Goal: Complete application form

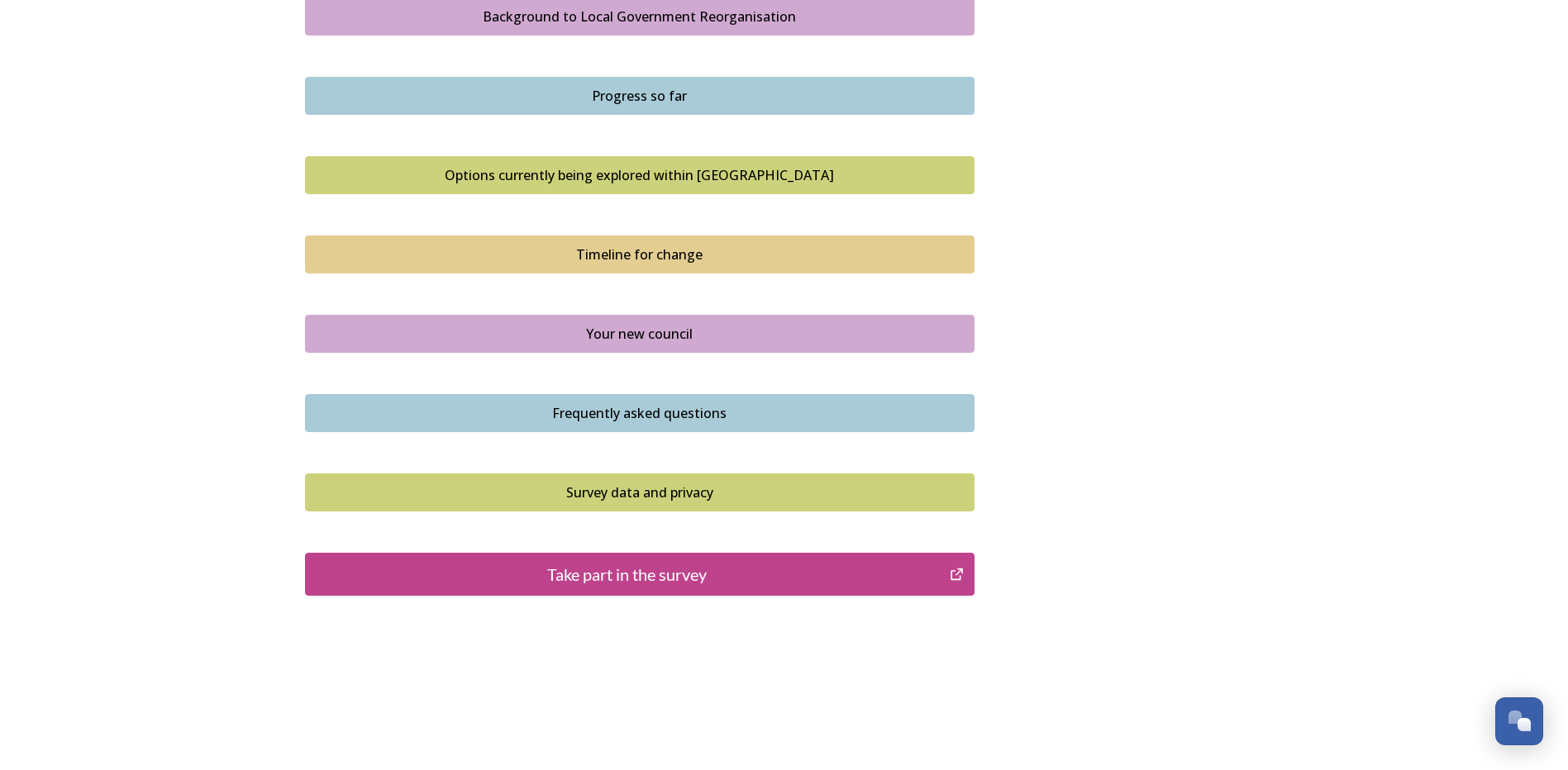
scroll to position [1008, 0]
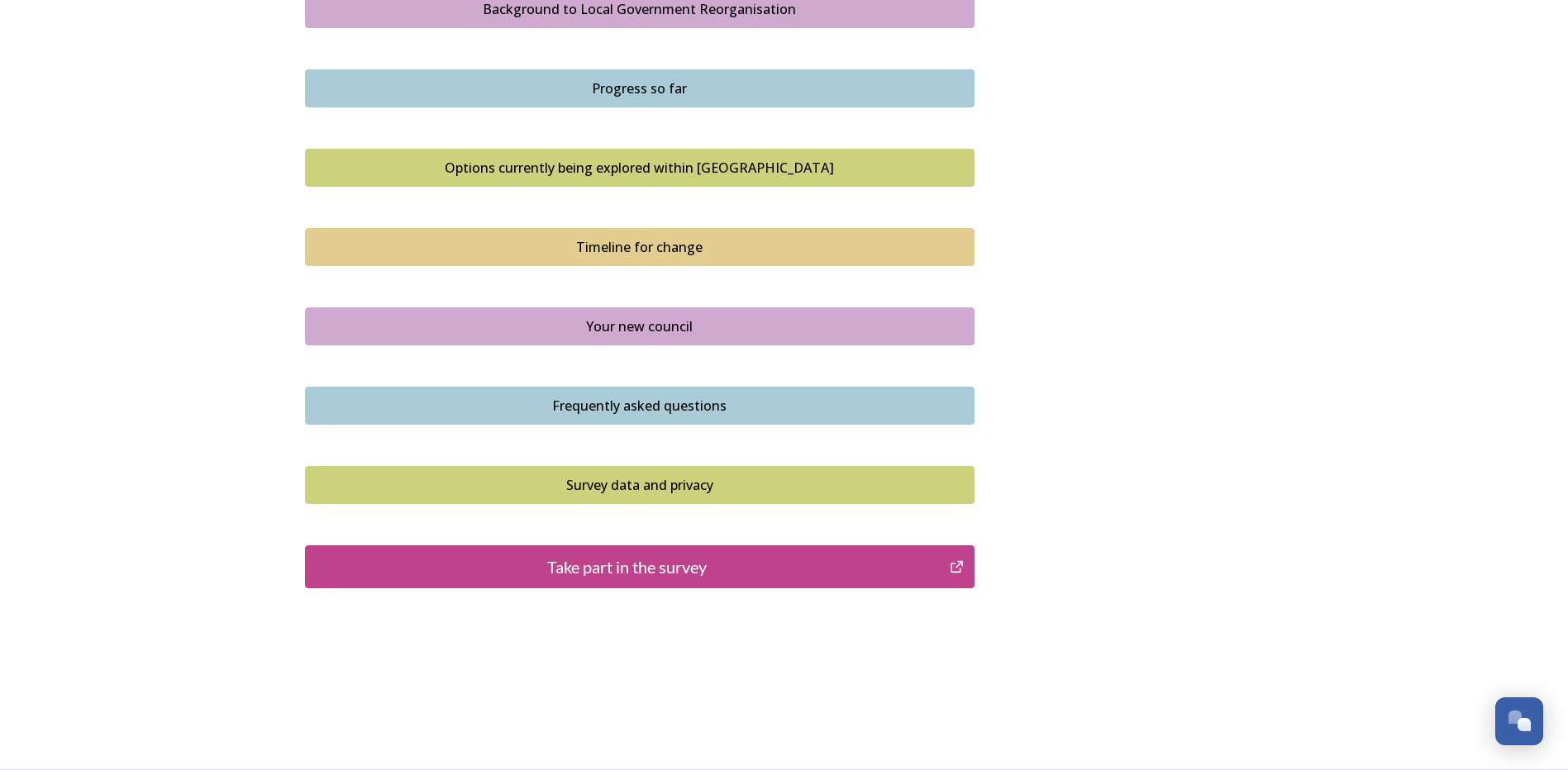
click at [645, 567] on div "Take part in the survey" at bounding box center [627, 567] width 627 height 25
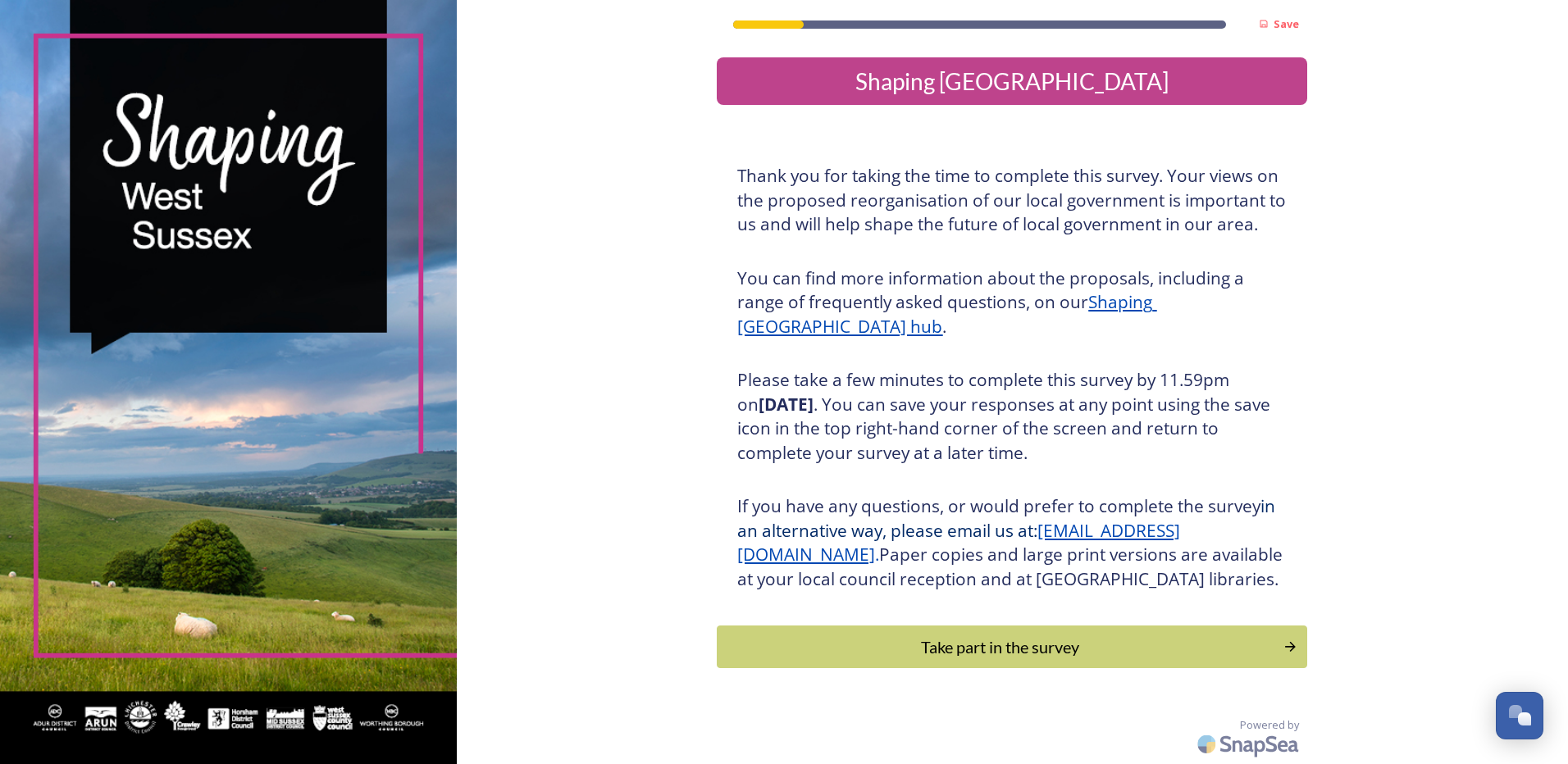
scroll to position [24, 0]
click at [953, 645] on div "Take part in the survey" at bounding box center [1000, 647] width 554 height 25
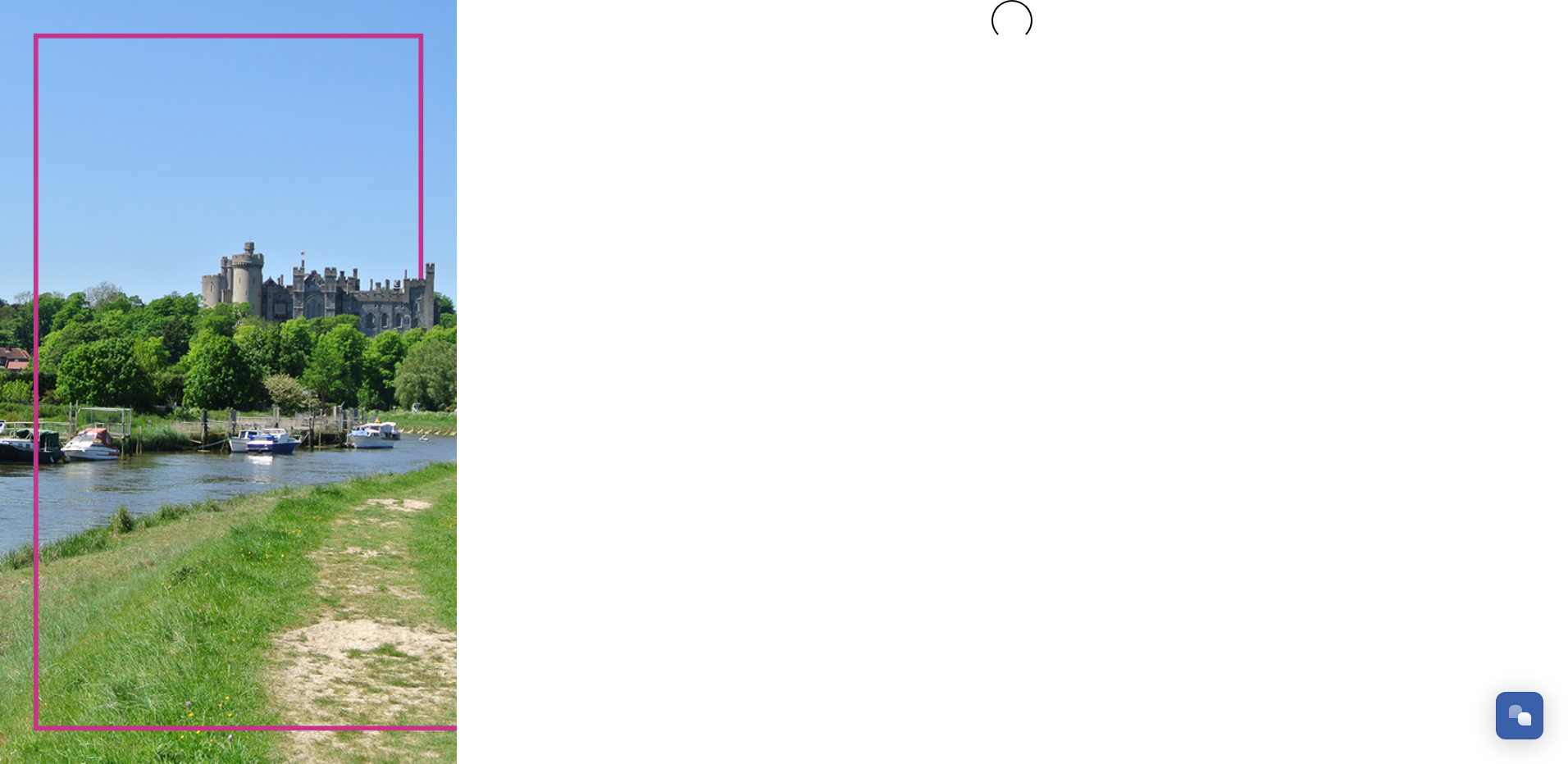
scroll to position [0, 0]
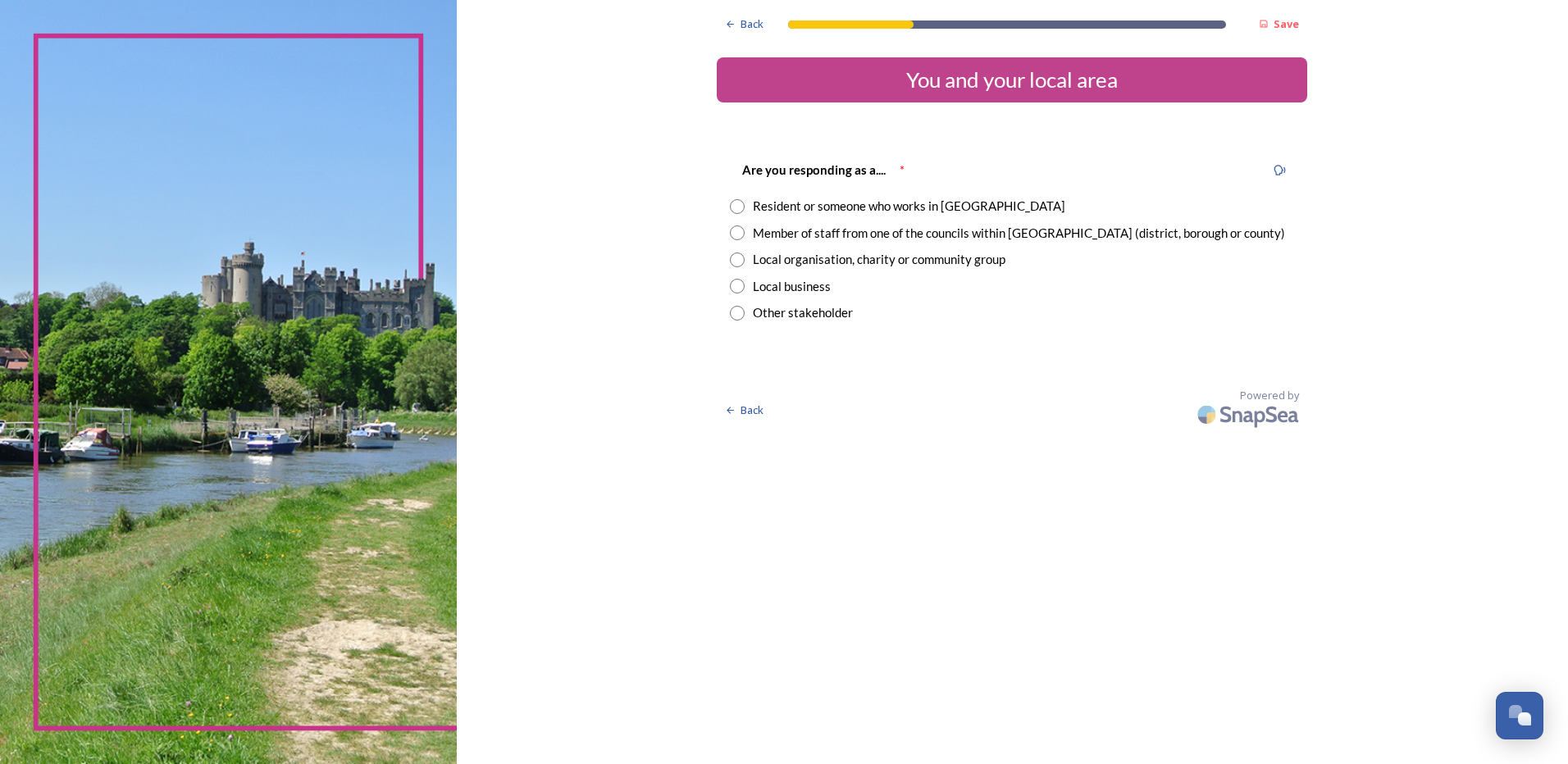
click at [740, 206] on input "radio" at bounding box center [736, 206] width 14 height 14
radio input "true"
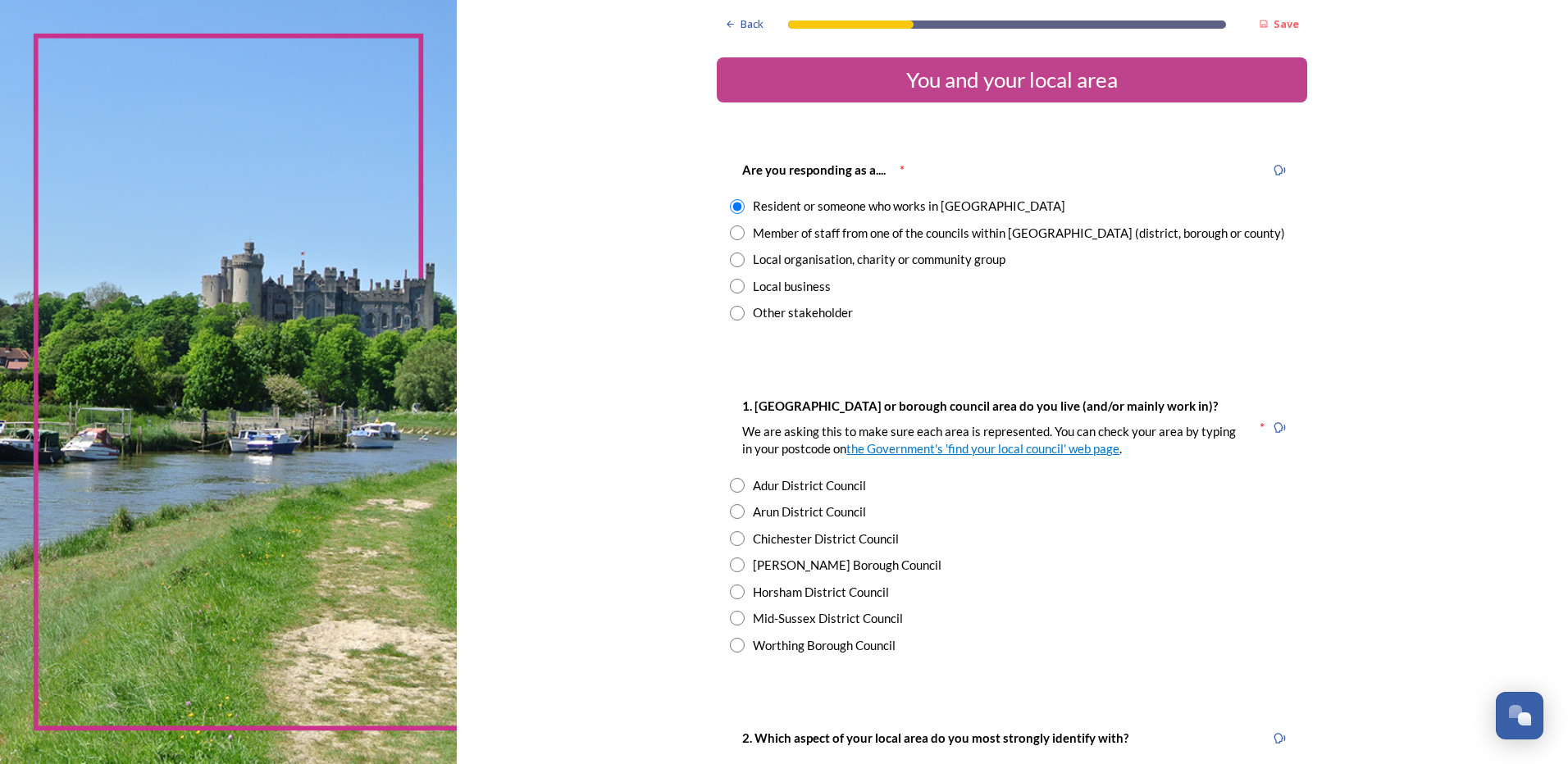
click at [730, 511] on input "radio" at bounding box center [736, 511] width 14 height 14
radio input "true"
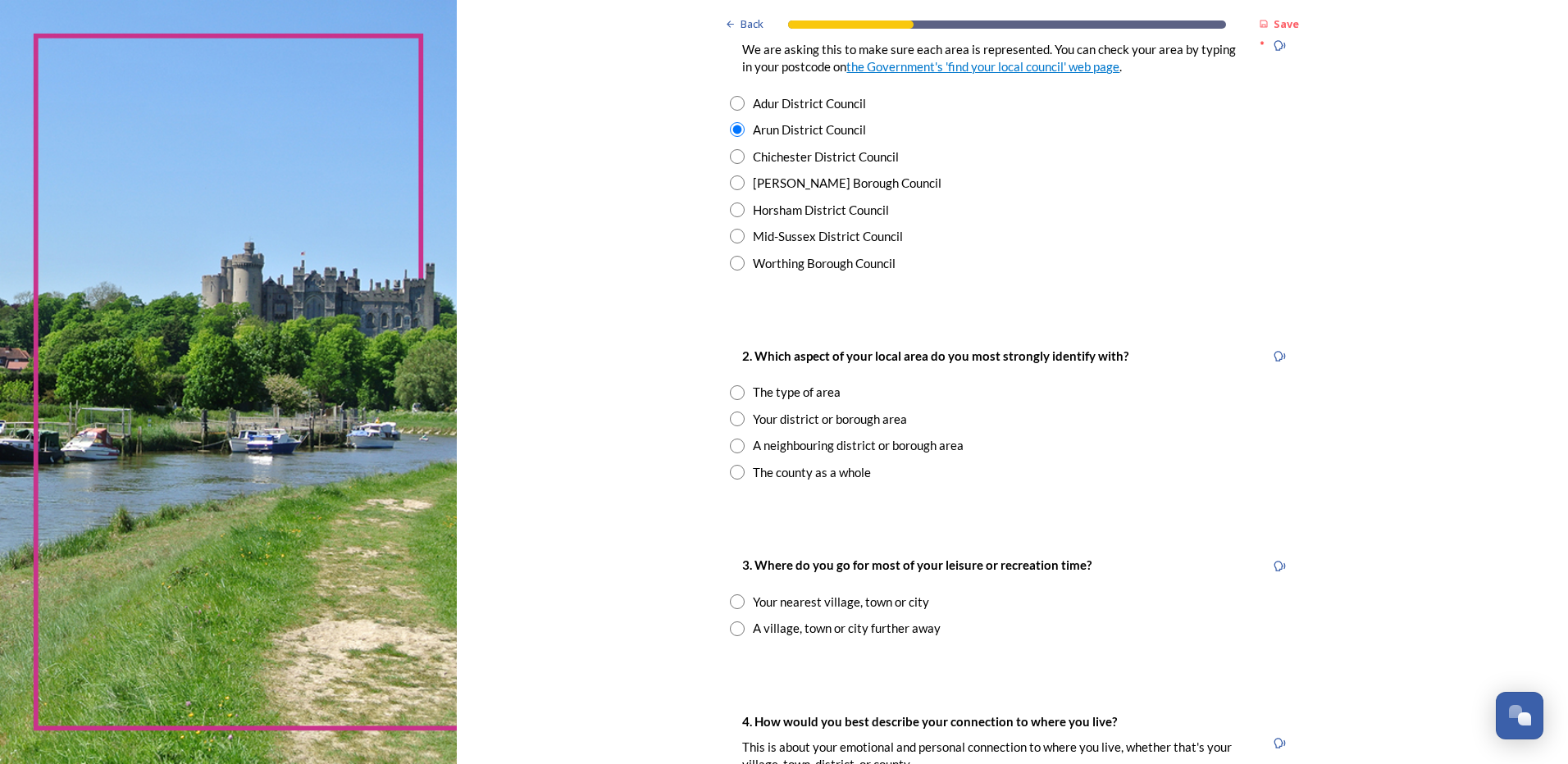
scroll to position [410, 0]
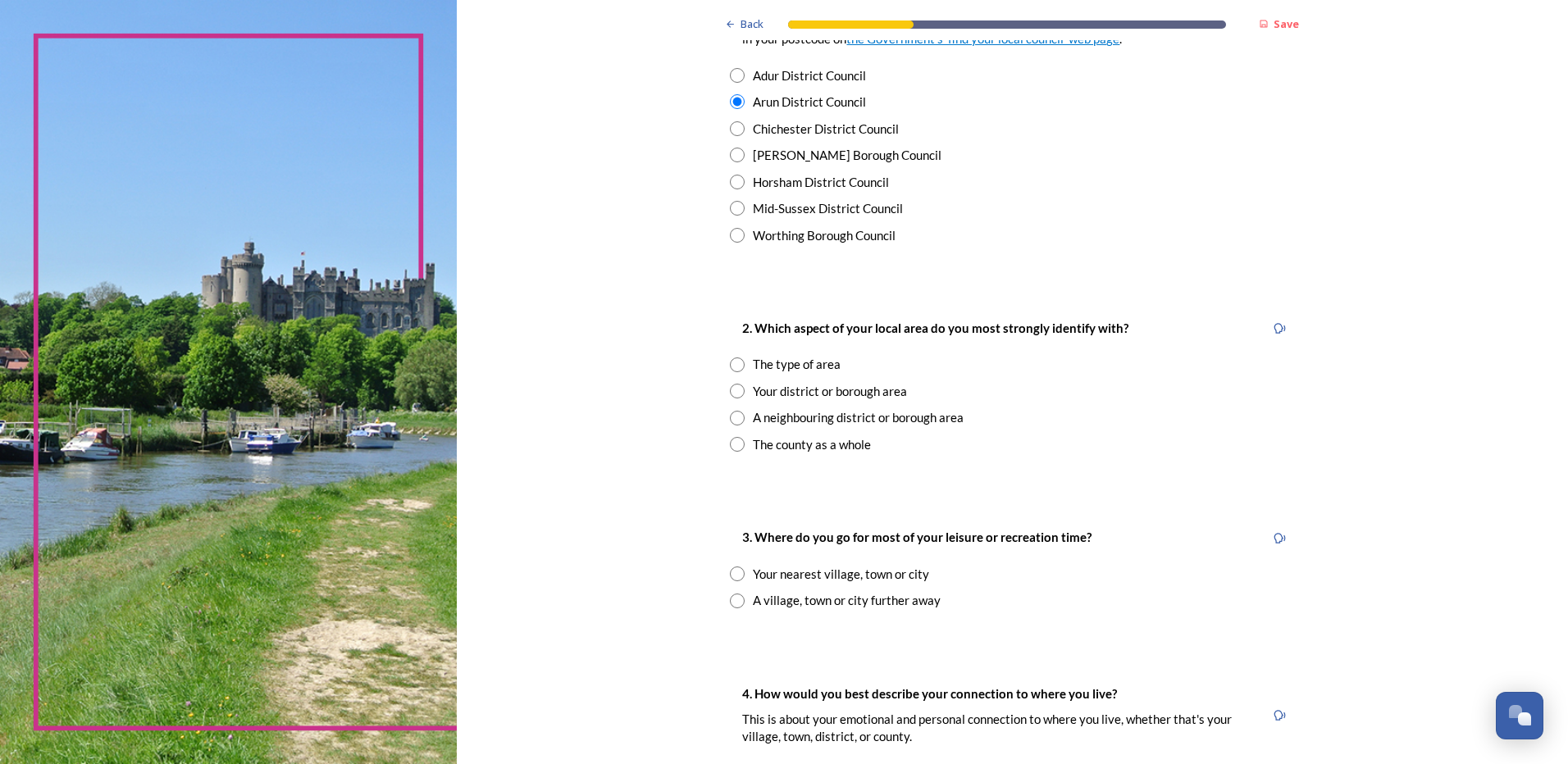
click at [732, 366] on input "radio" at bounding box center [736, 364] width 14 height 14
radio input "true"
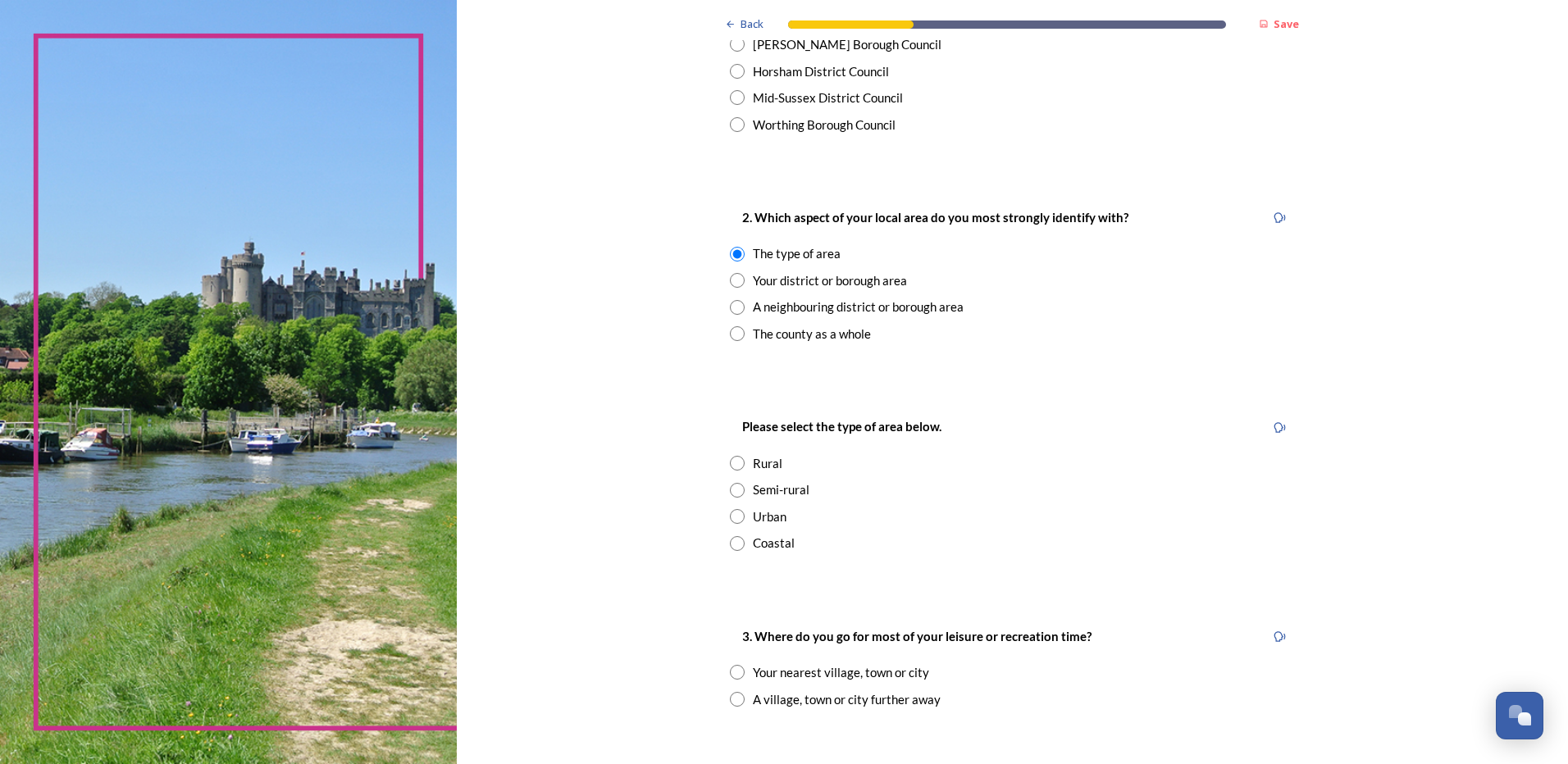
scroll to position [493, 0]
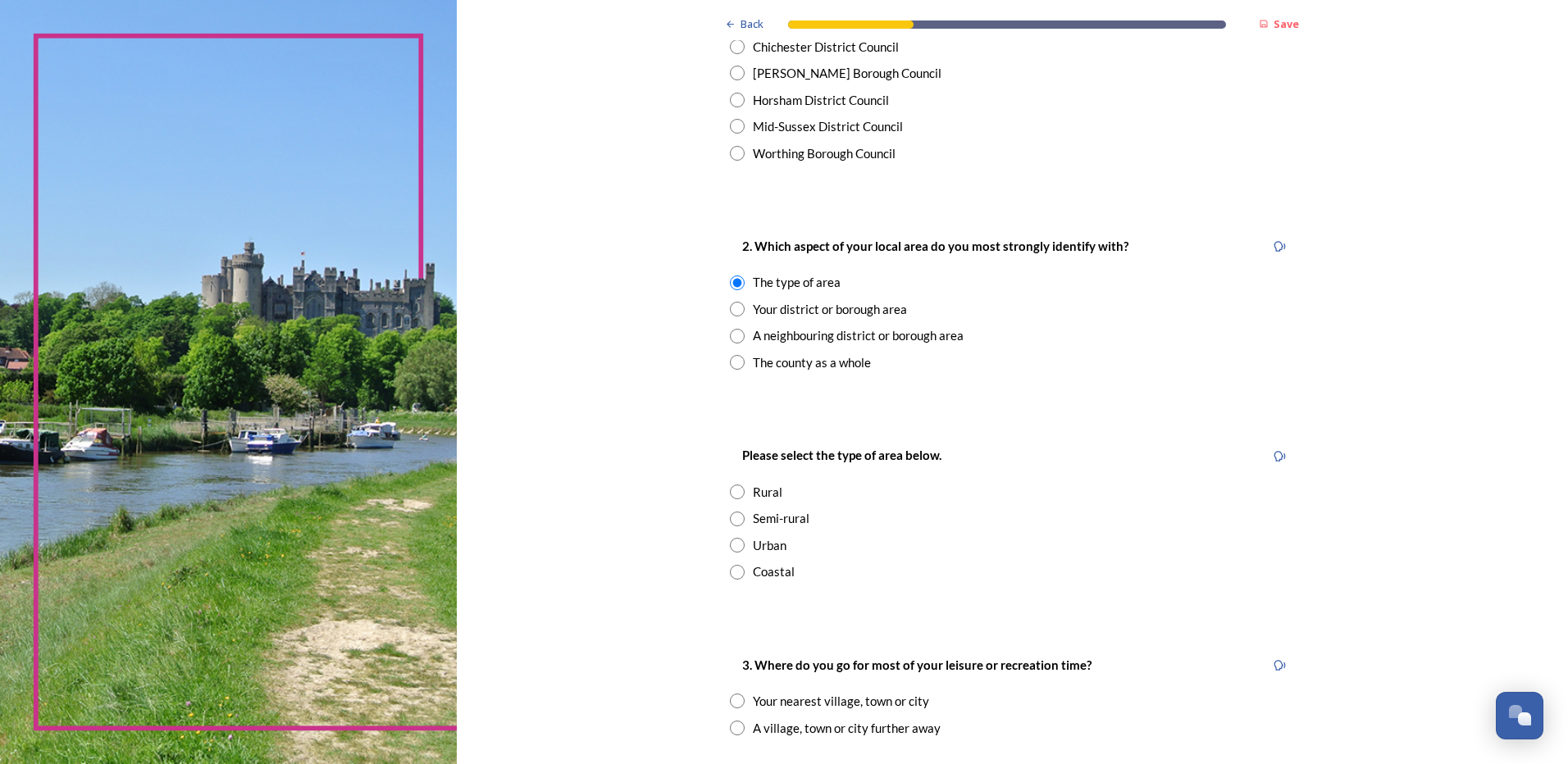
click at [731, 308] on input "radio" at bounding box center [736, 309] width 14 height 14
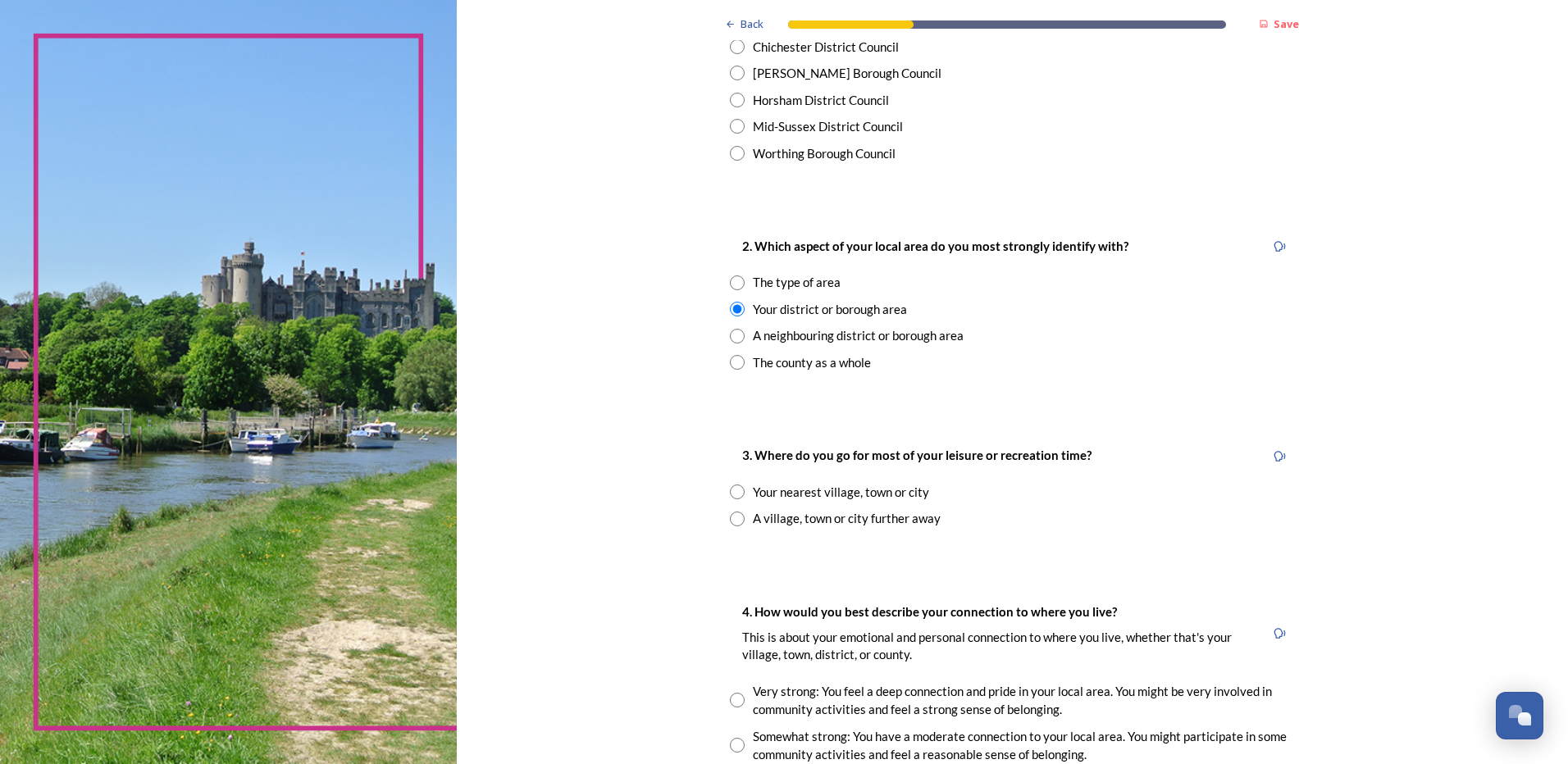
click at [742, 335] on div "A neighbouring district or borough area" at bounding box center [1012, 336] width 564 height 19
radio input "false"
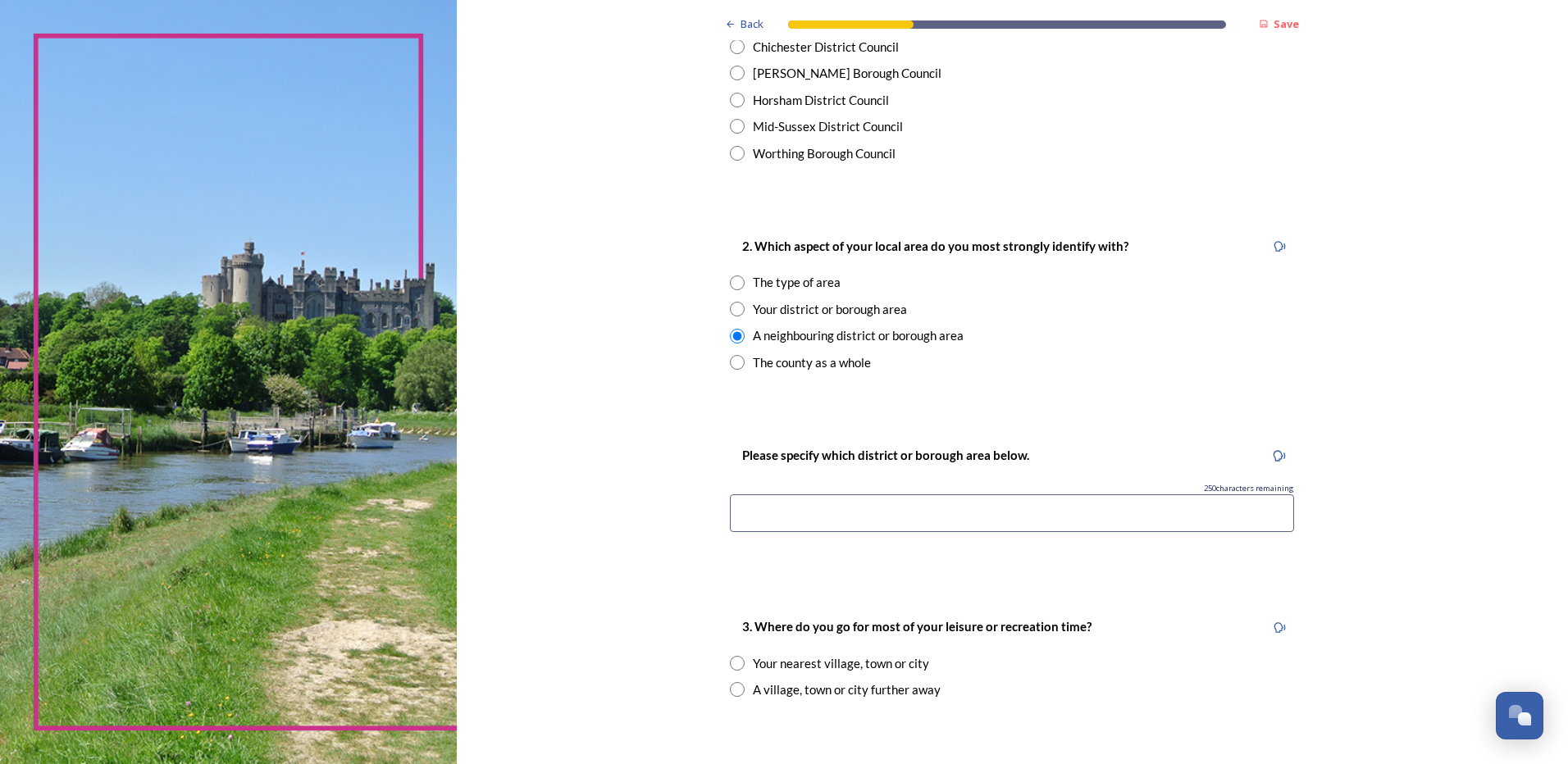
click at [742, 363] on div "The county as a whole" at bounding box center [1012, 363] width 564 height 19
radio input "false"
radio input "true"
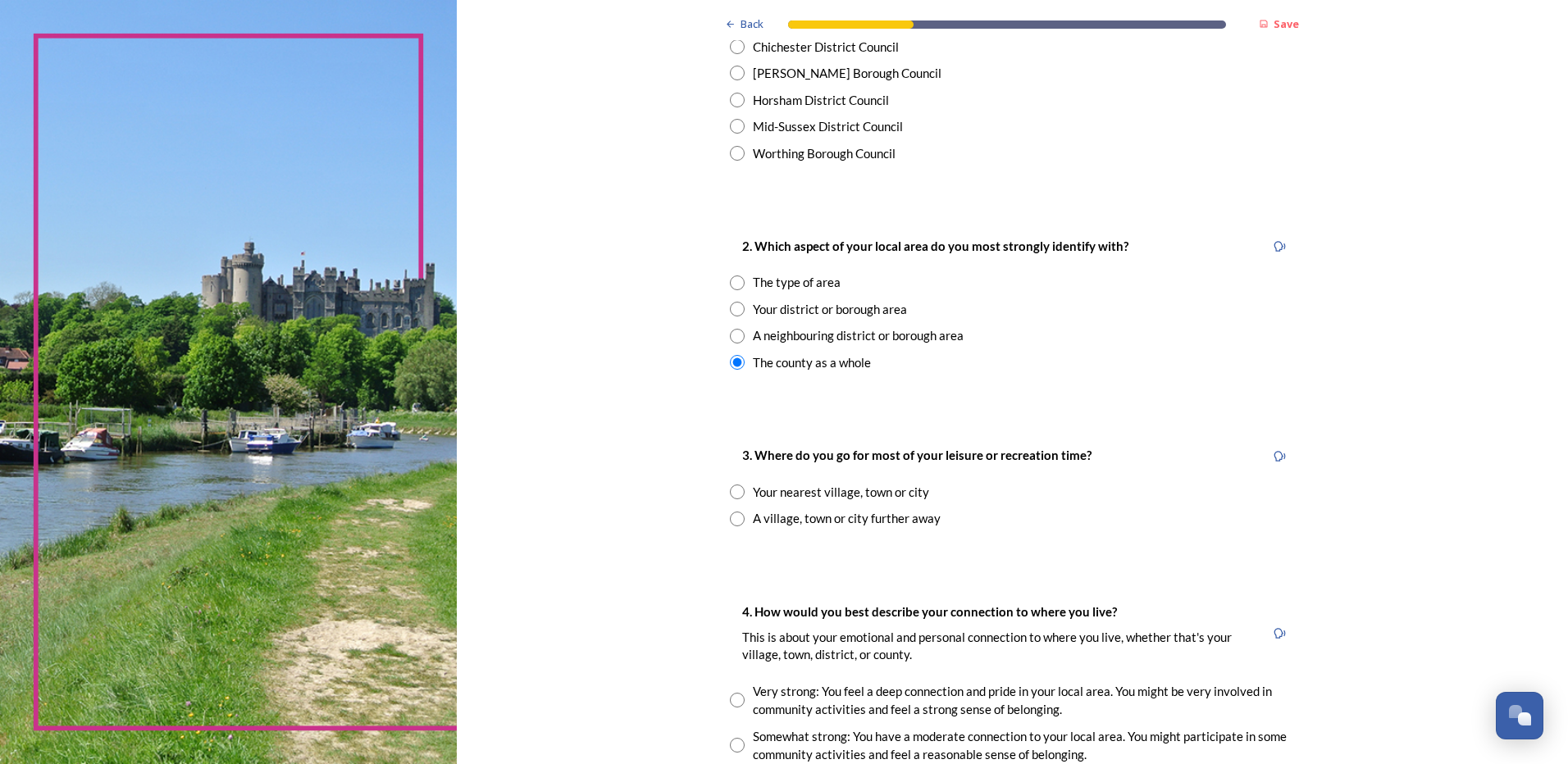
click at [737, 280] on input "radio" at bounding box center [736, 282] width 14 height 14
radio input "true"
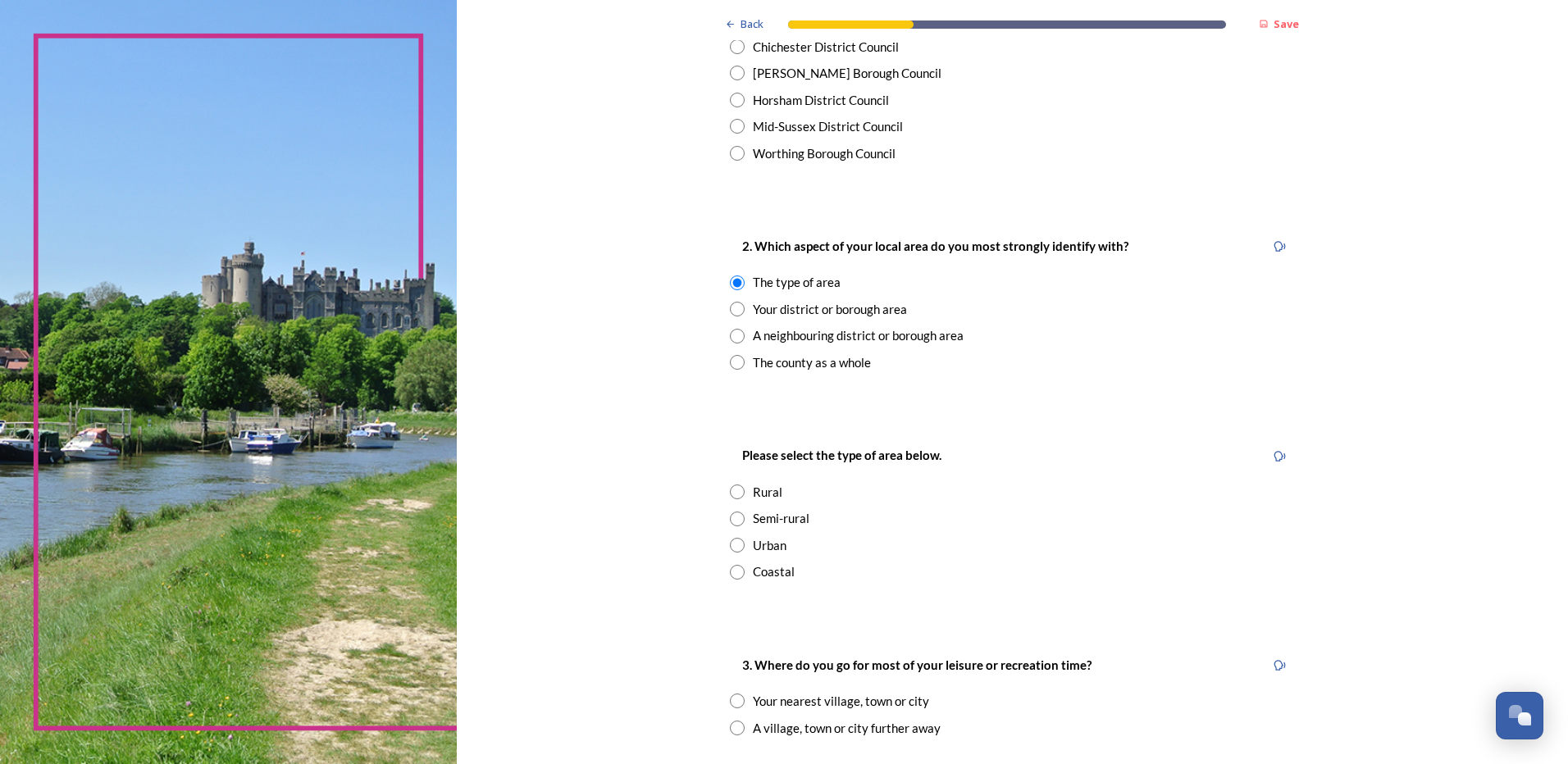
click at [733, 312] on input "radio" at bounding box center [736, 309] width 14 height 14
radio input "true"
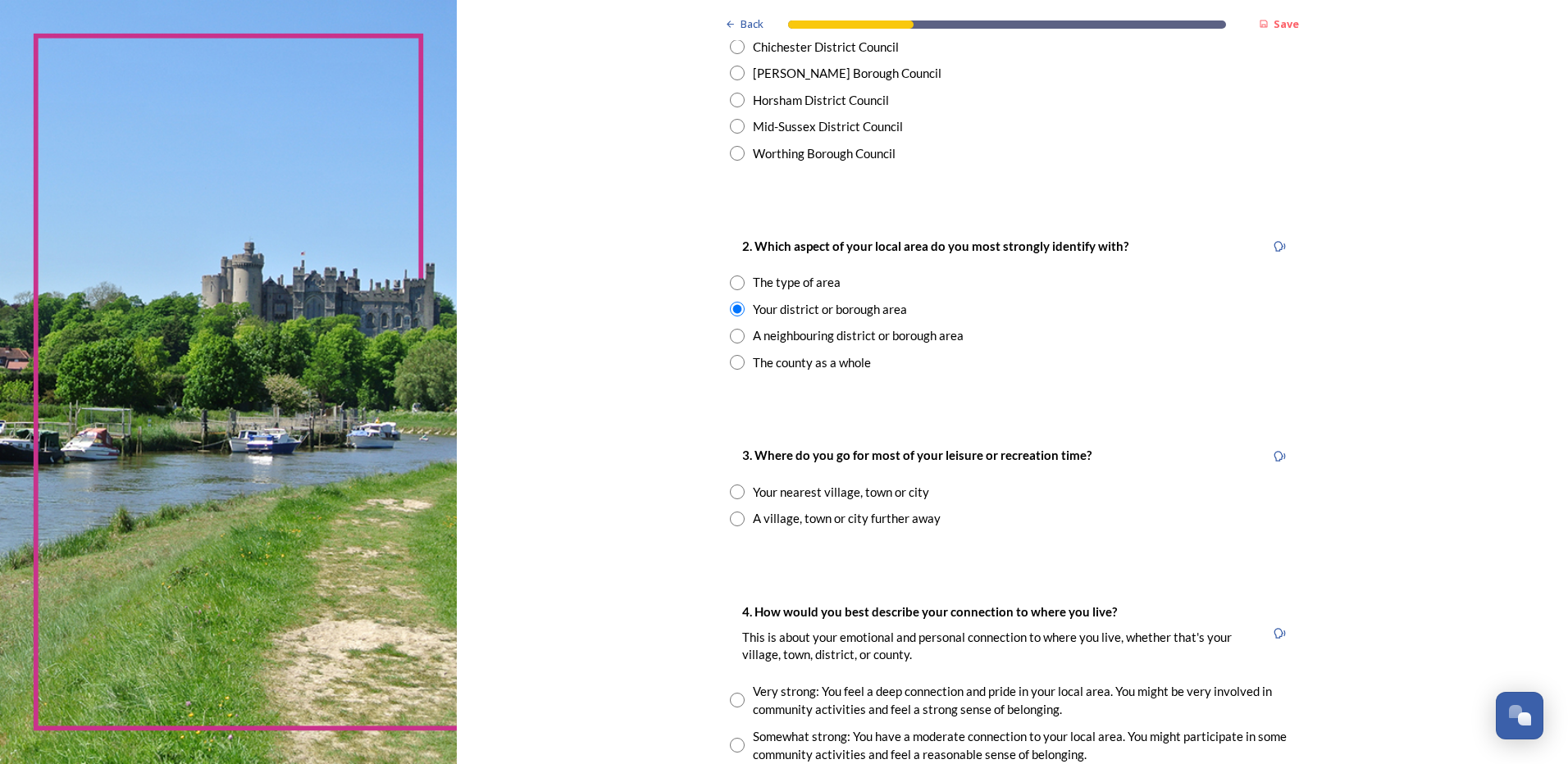
click at [730, 280] on input "radio" at bounding box center [736, 282] width 14 height 14
radio input "true"
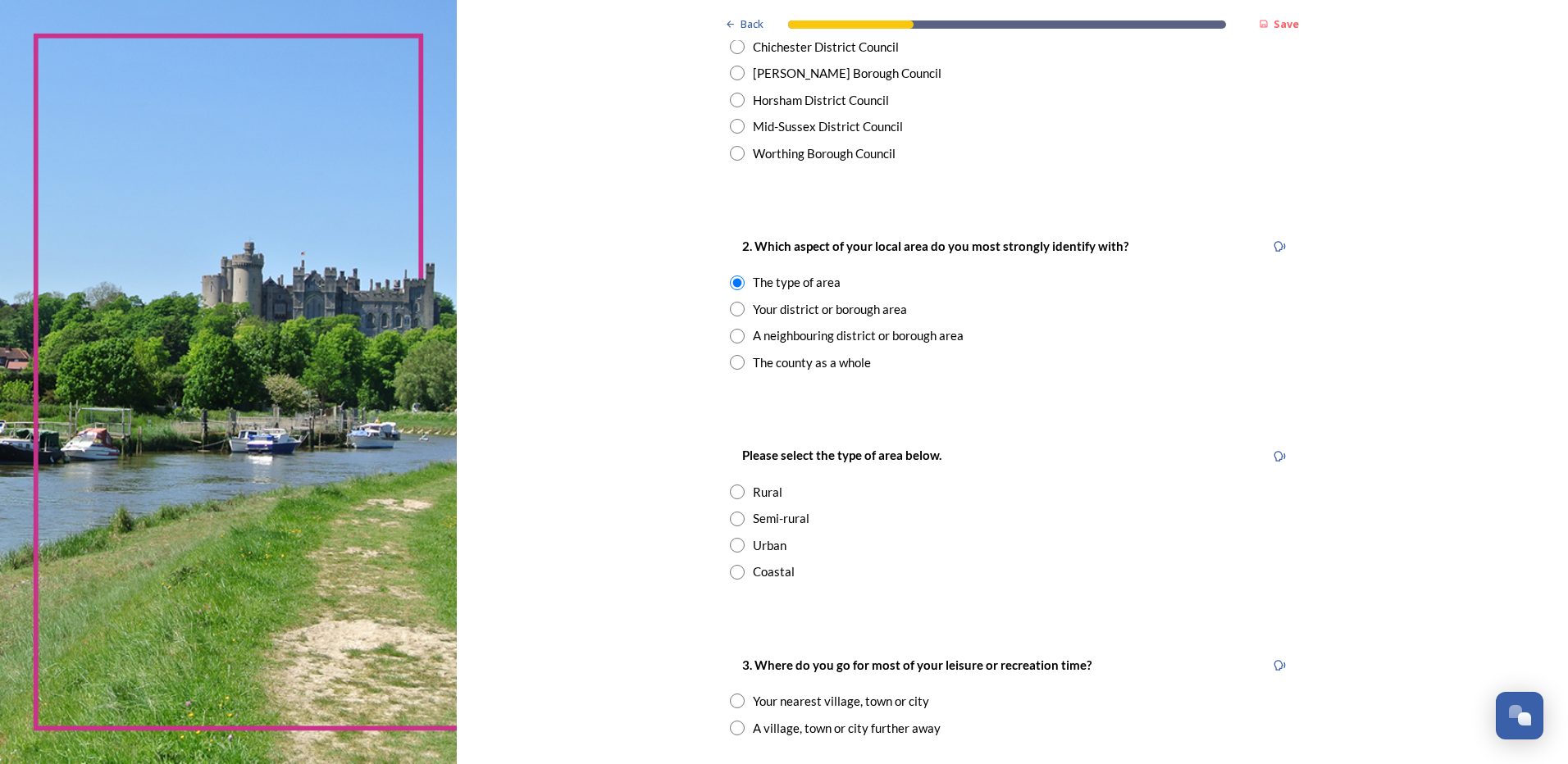
click at [732, 565] on input "radio" at bounding box center [736, 572] width 14 height 14
radio input "true"
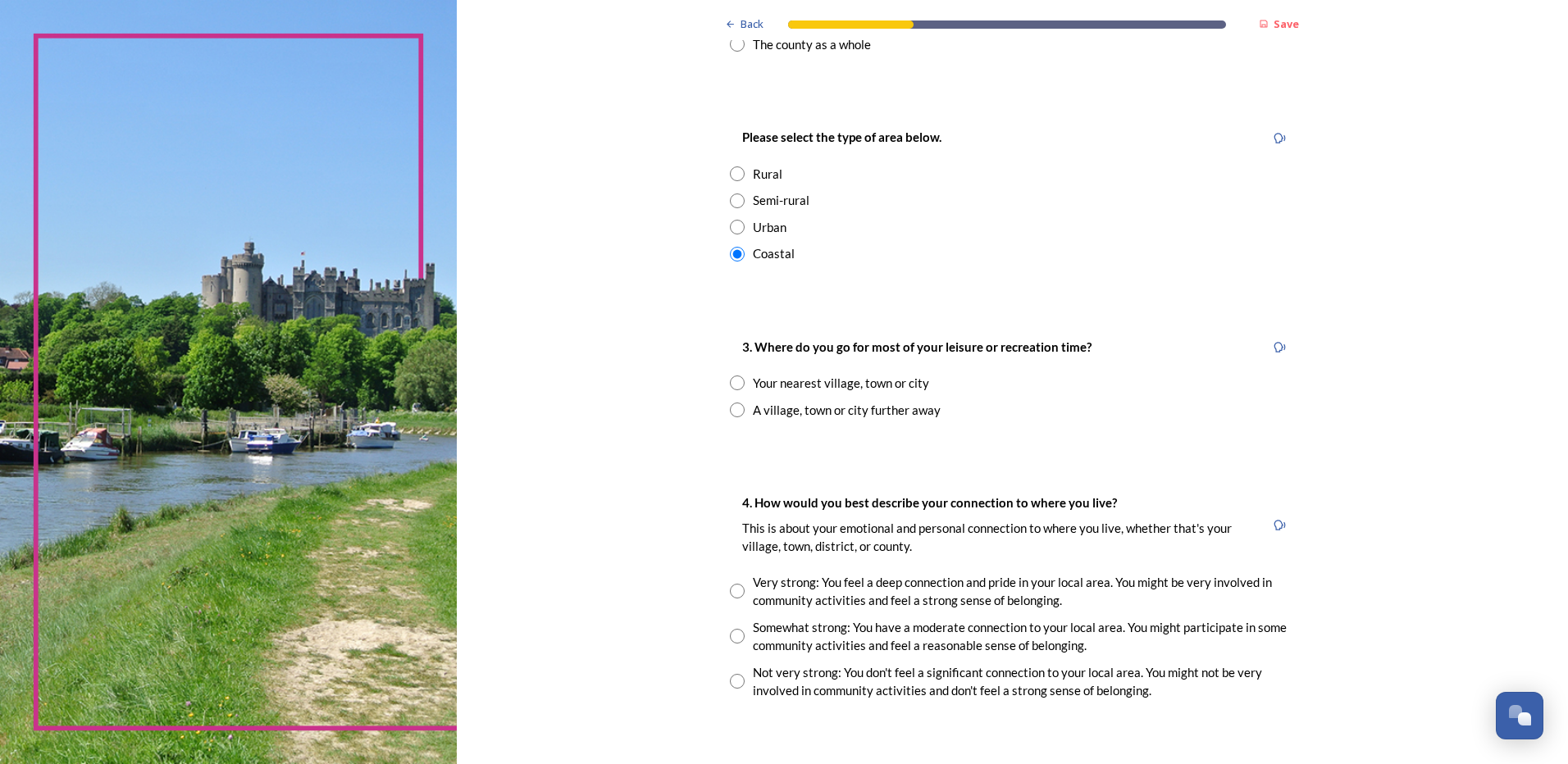
scroll to position [820, 0]
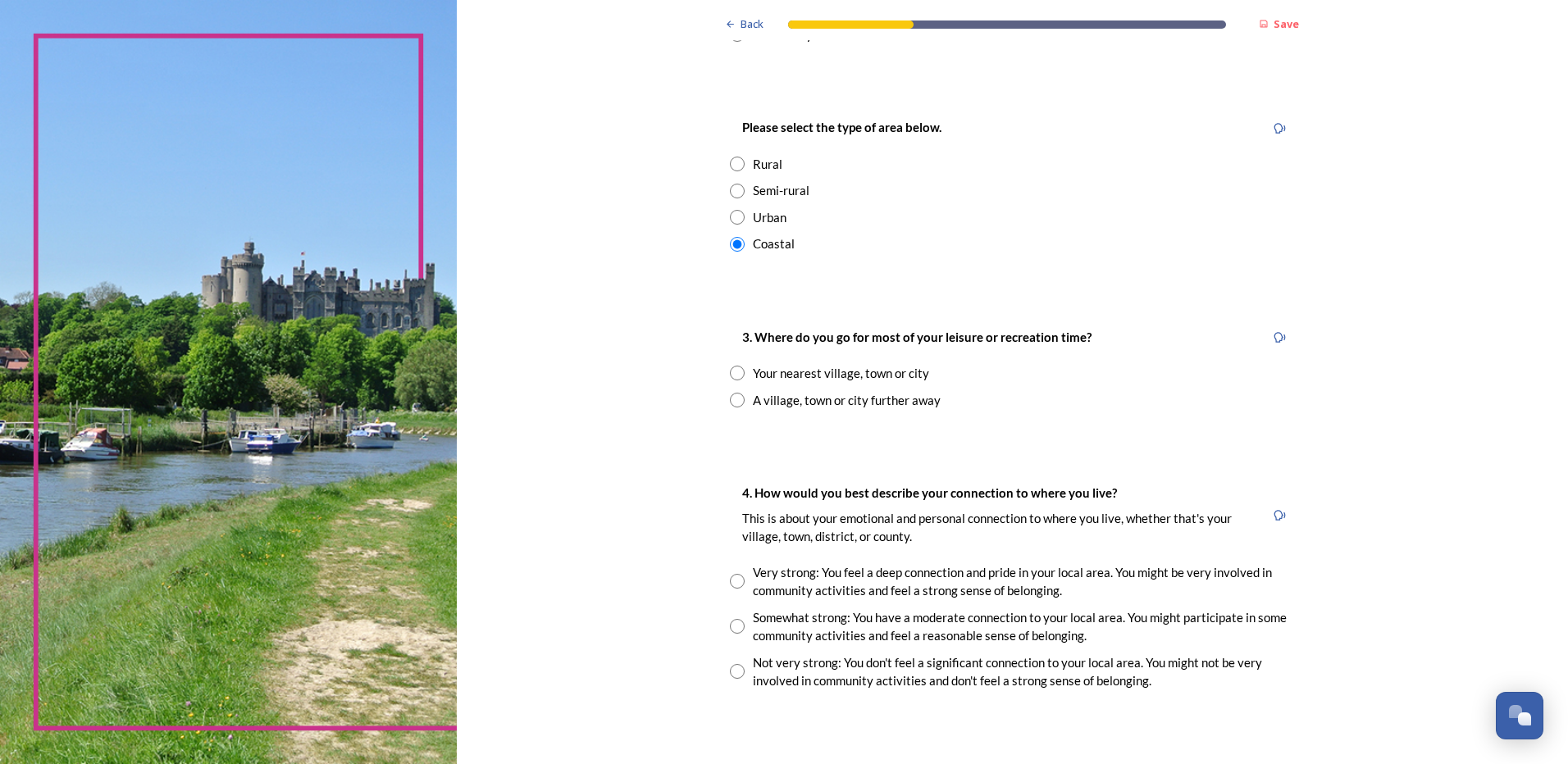
click at [799, 372] on div "Your nearest village, town or city" at bounding box center [840, 373] width 176 height 19
radio input "true"
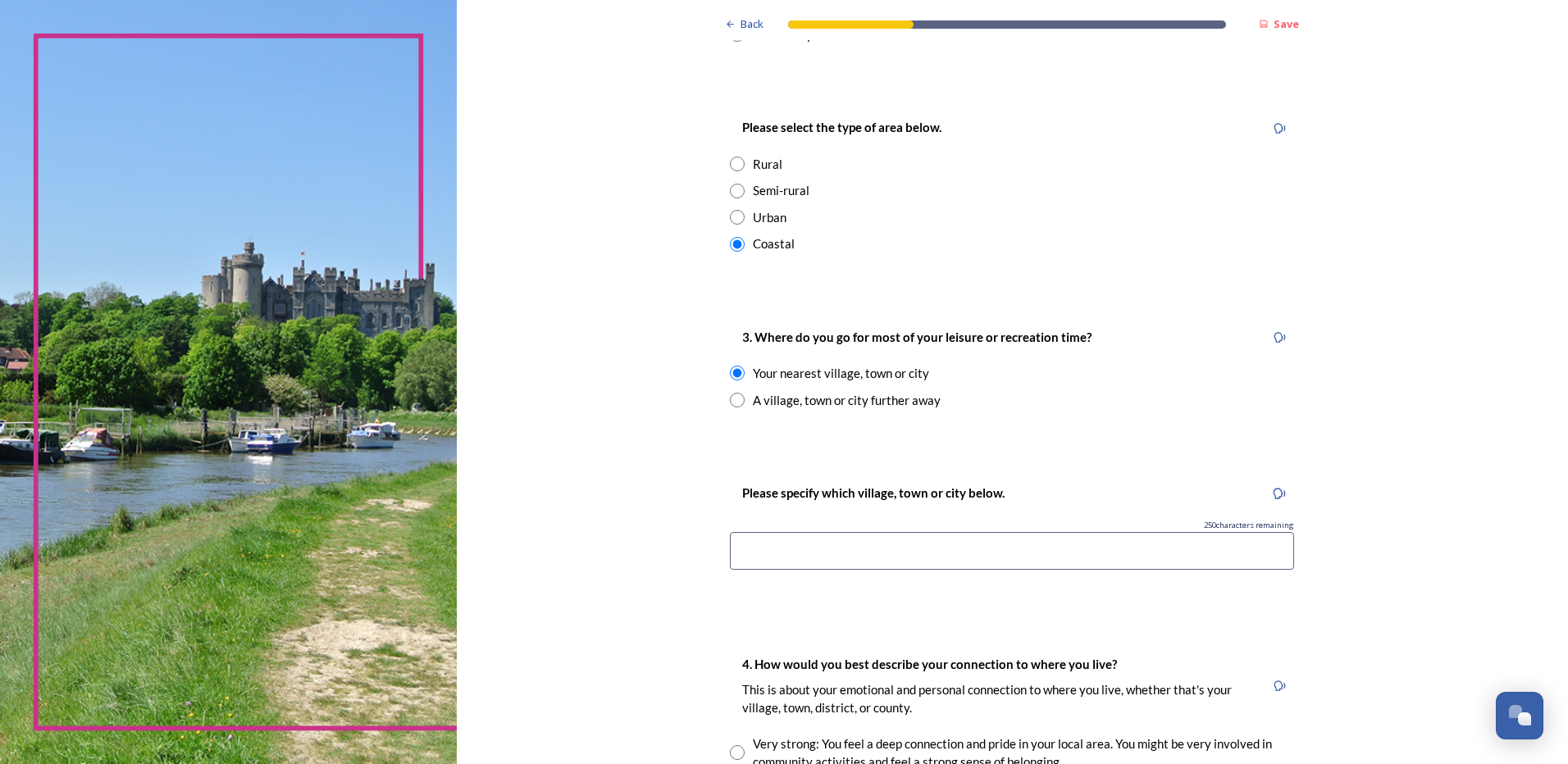
click at [866, 539] on input at bounding box center [1012, 552] width 564 height 38
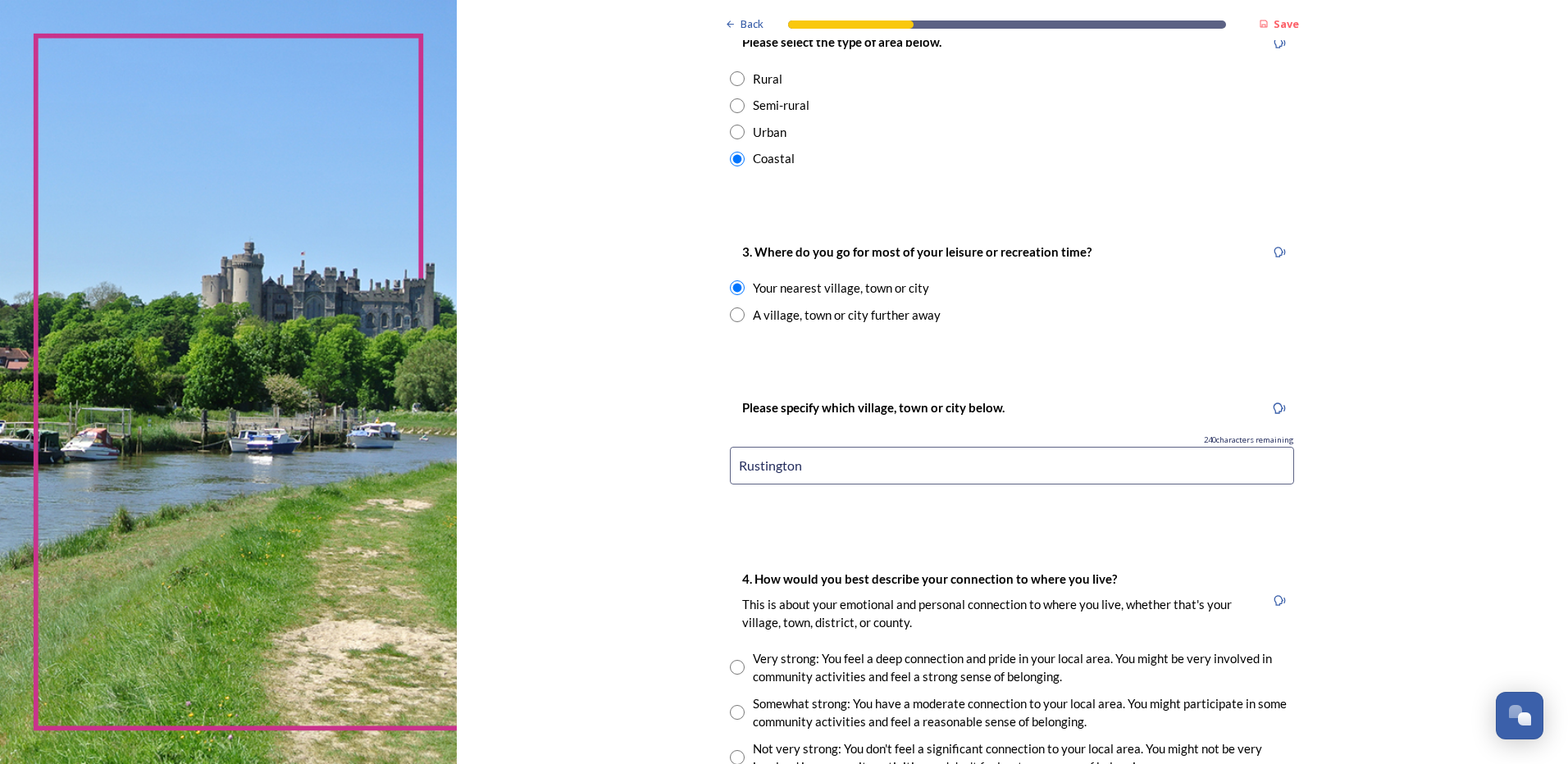
scroll to position [1066, 0]
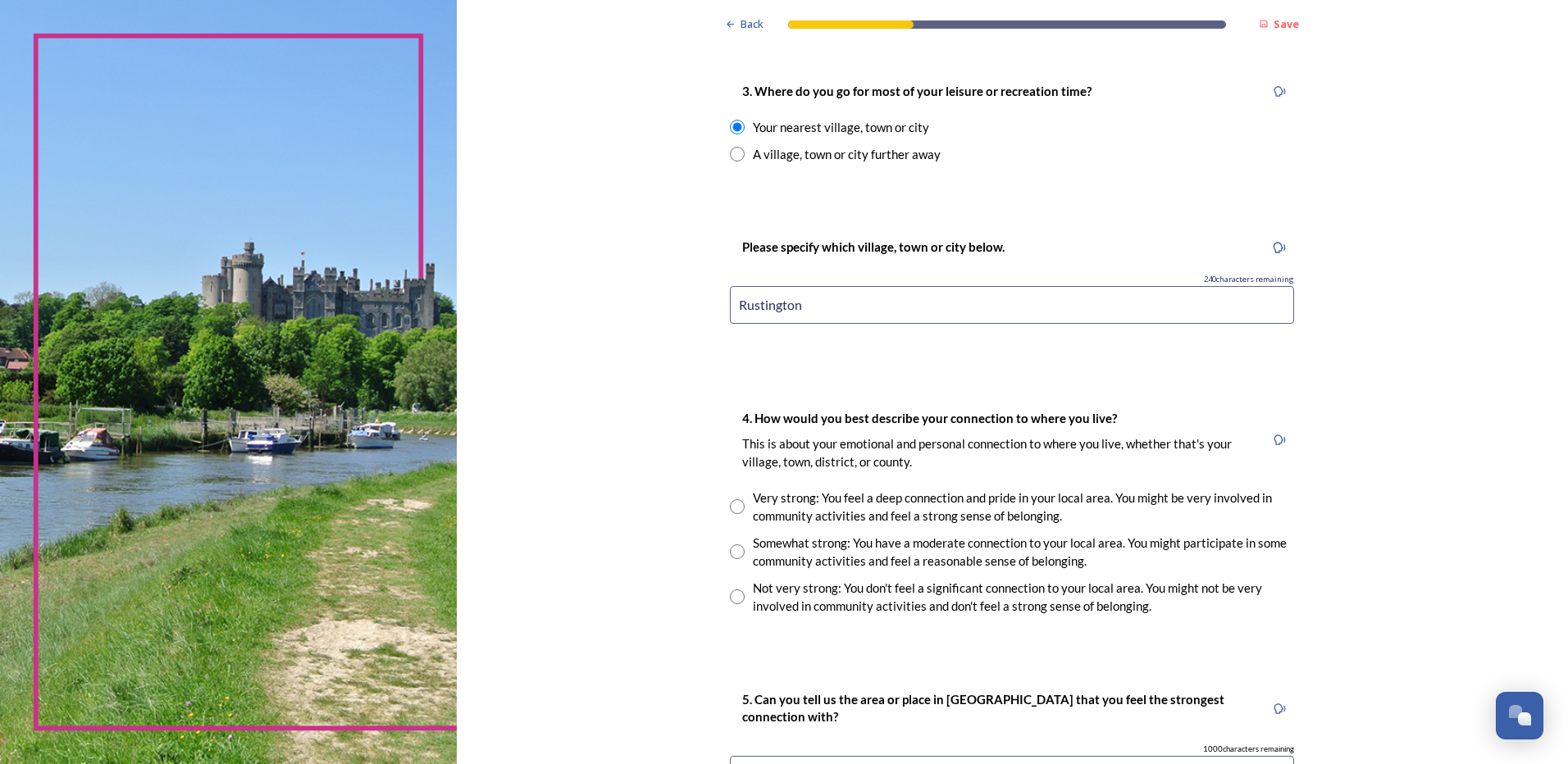
click at [730, 297] on input "Rustington" at bounding box center [1012, 305] width 564 height 38
type input "[GEOGRAPHIC_DATA]/[GEOGRAPHIC_DATA]"
click at [623, 381] on div "Back Save You and your local area Are you responding as a.... * Resident or som…" at bounding box center [1013, 90] width 1112 height 2312
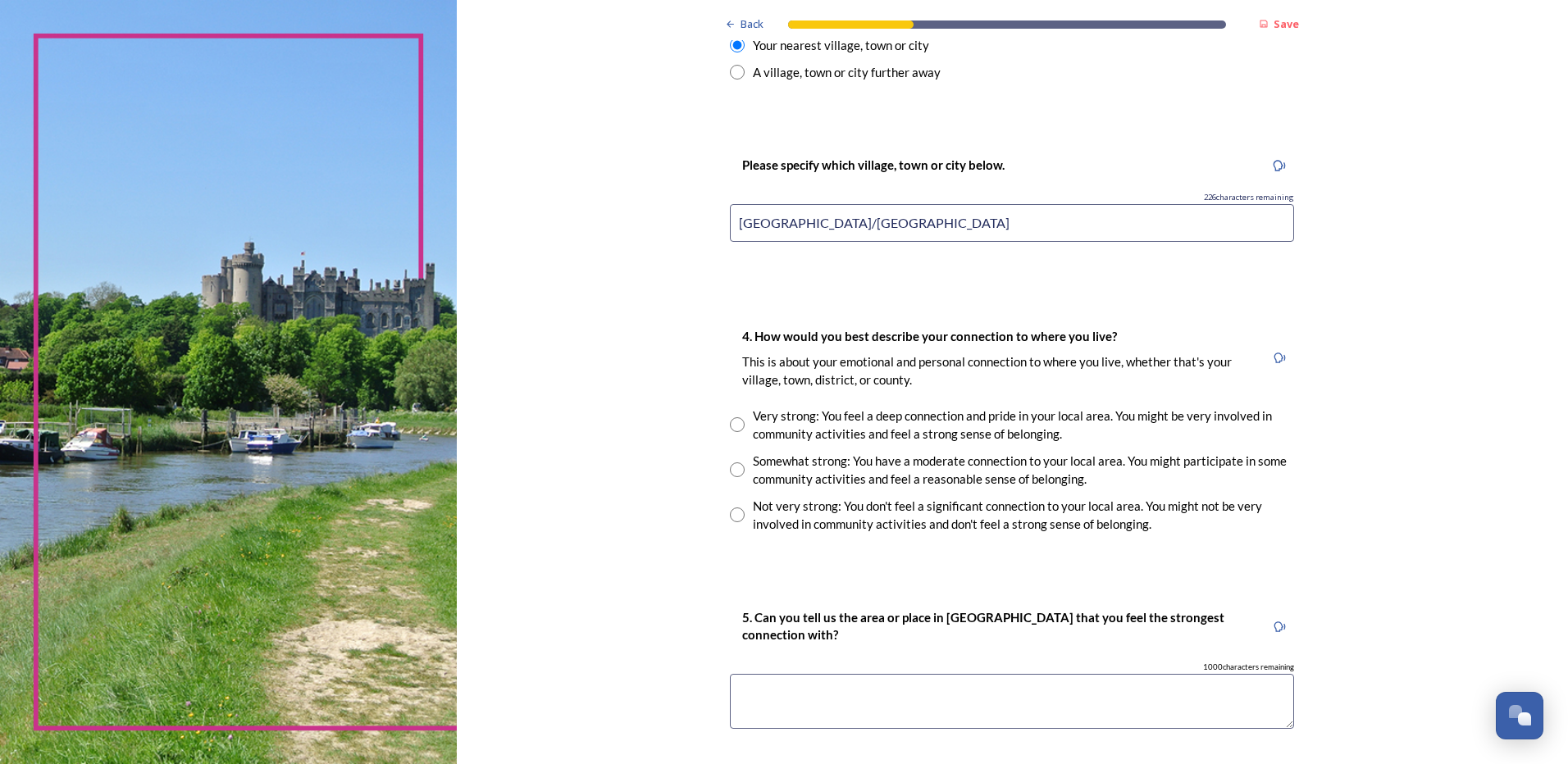
click at [767, 519] on div "Not very strong: You don't feel a significant connection to your local area. Yo…" at bounding box center [1023, 515] width 541 height 37
radio input "true"
click at [837, 557] on div "Back Save You and your local area Are you responding as a.... * Resident or som…" at bounding box center [1012, 8] width 591 height 2312
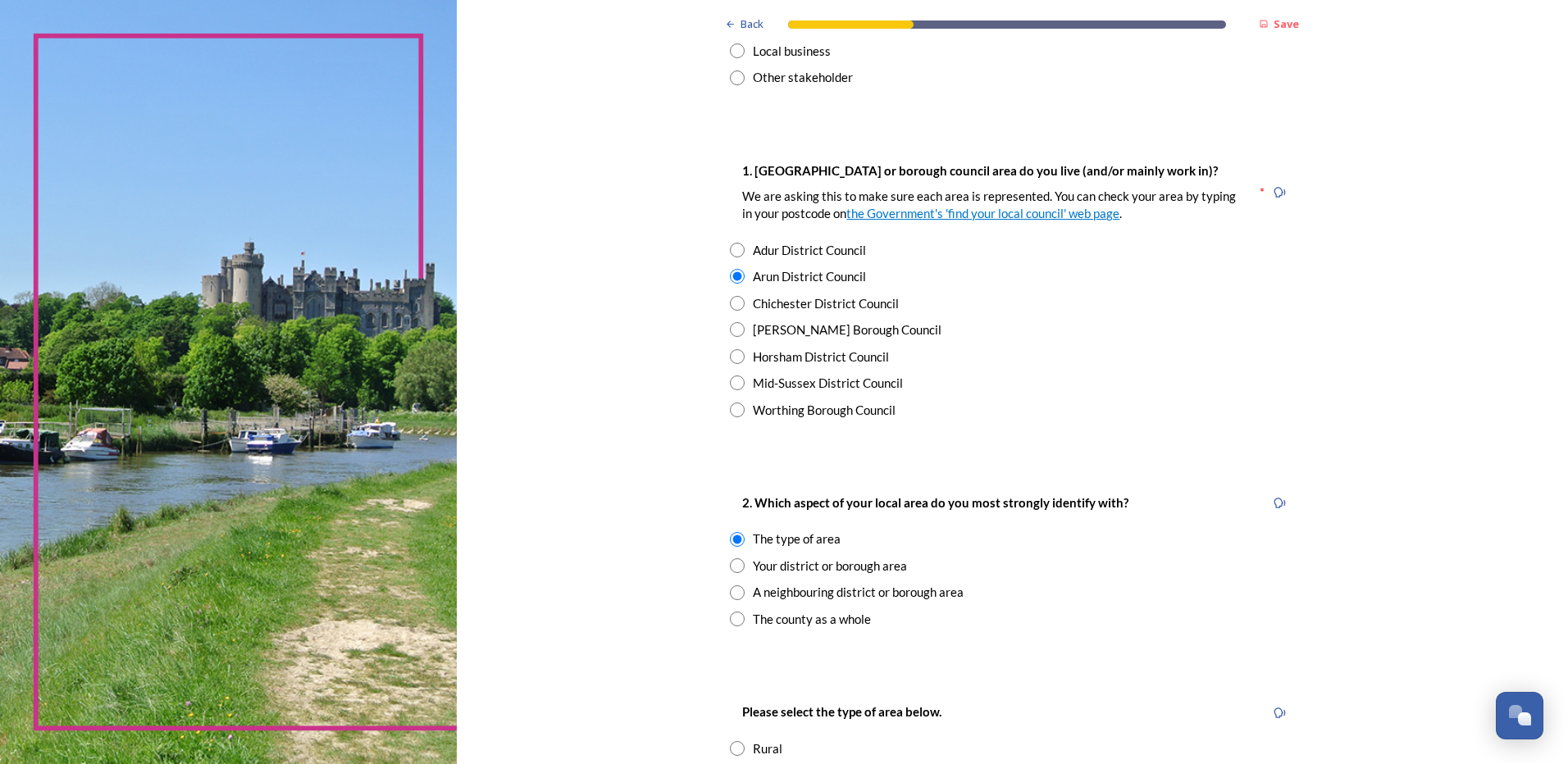
scroll to position [0, 0]
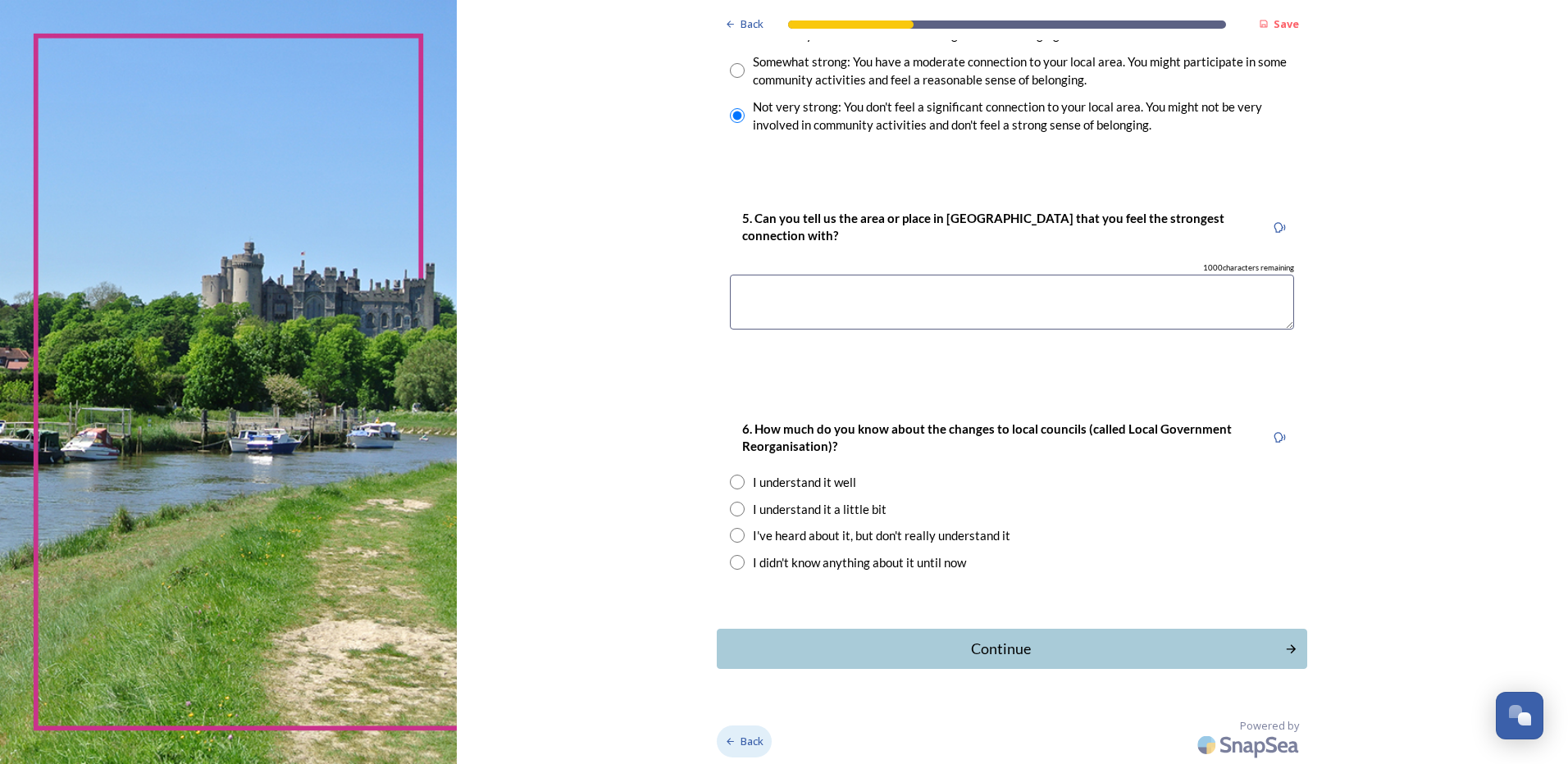
click at [758, 736] on span "Back" at bounding box center [752, 742] width 23 height 15
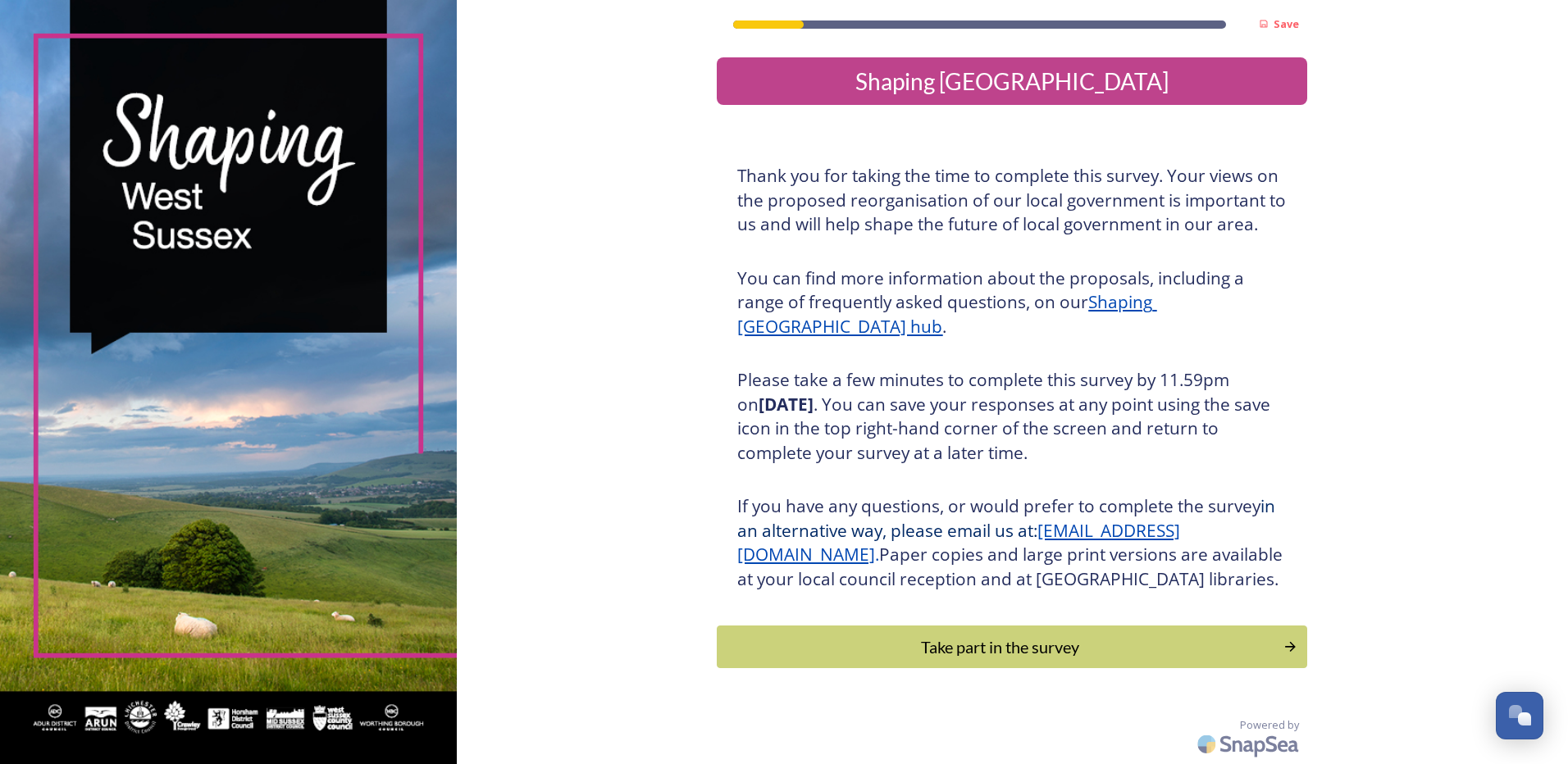
scroll to position [24, 0]
click at [823, 653] on div "Take part in the survey" at bounding box center [1000, 647] width 554 height 25
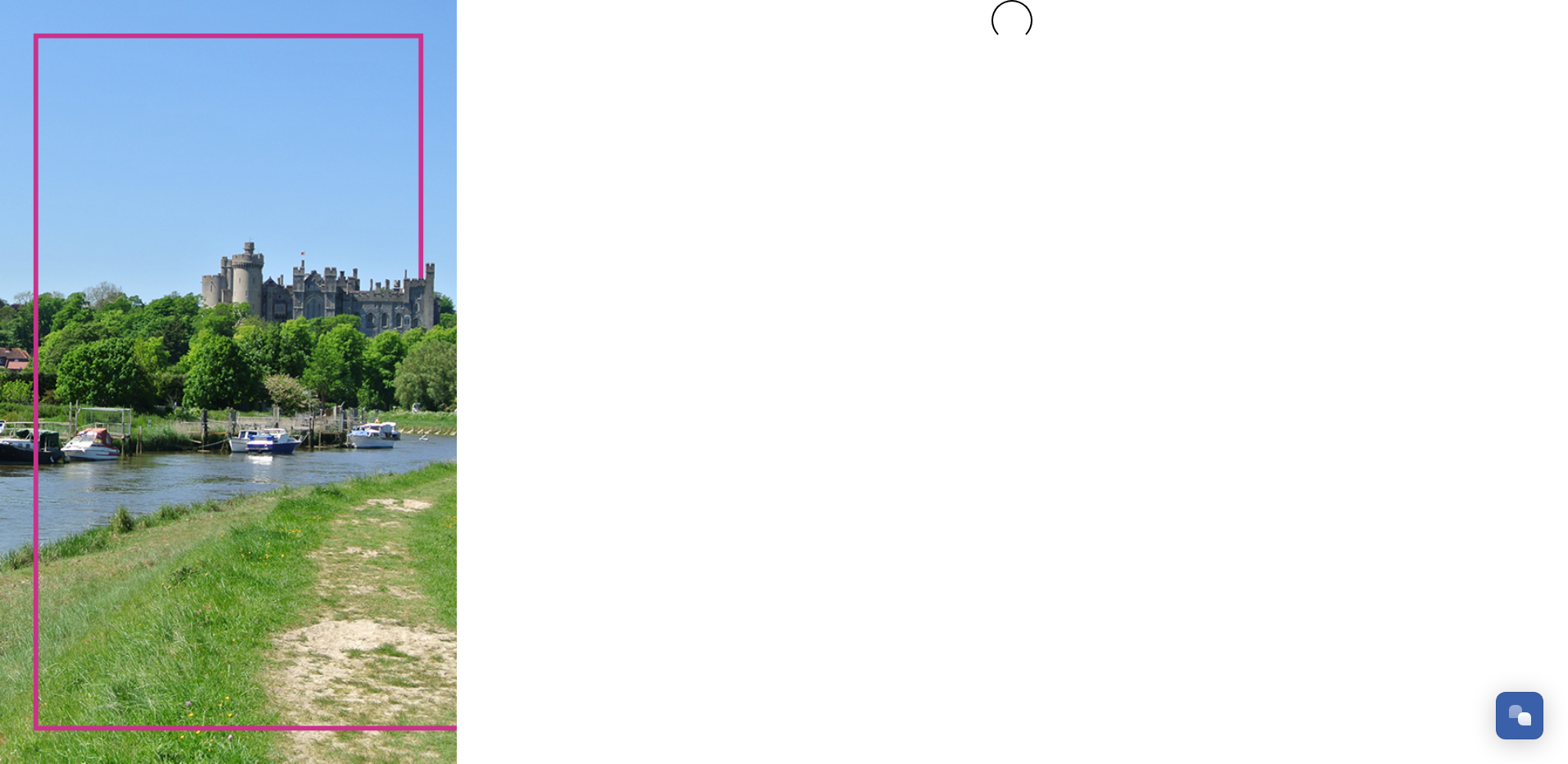
scroll to position [0, 0]
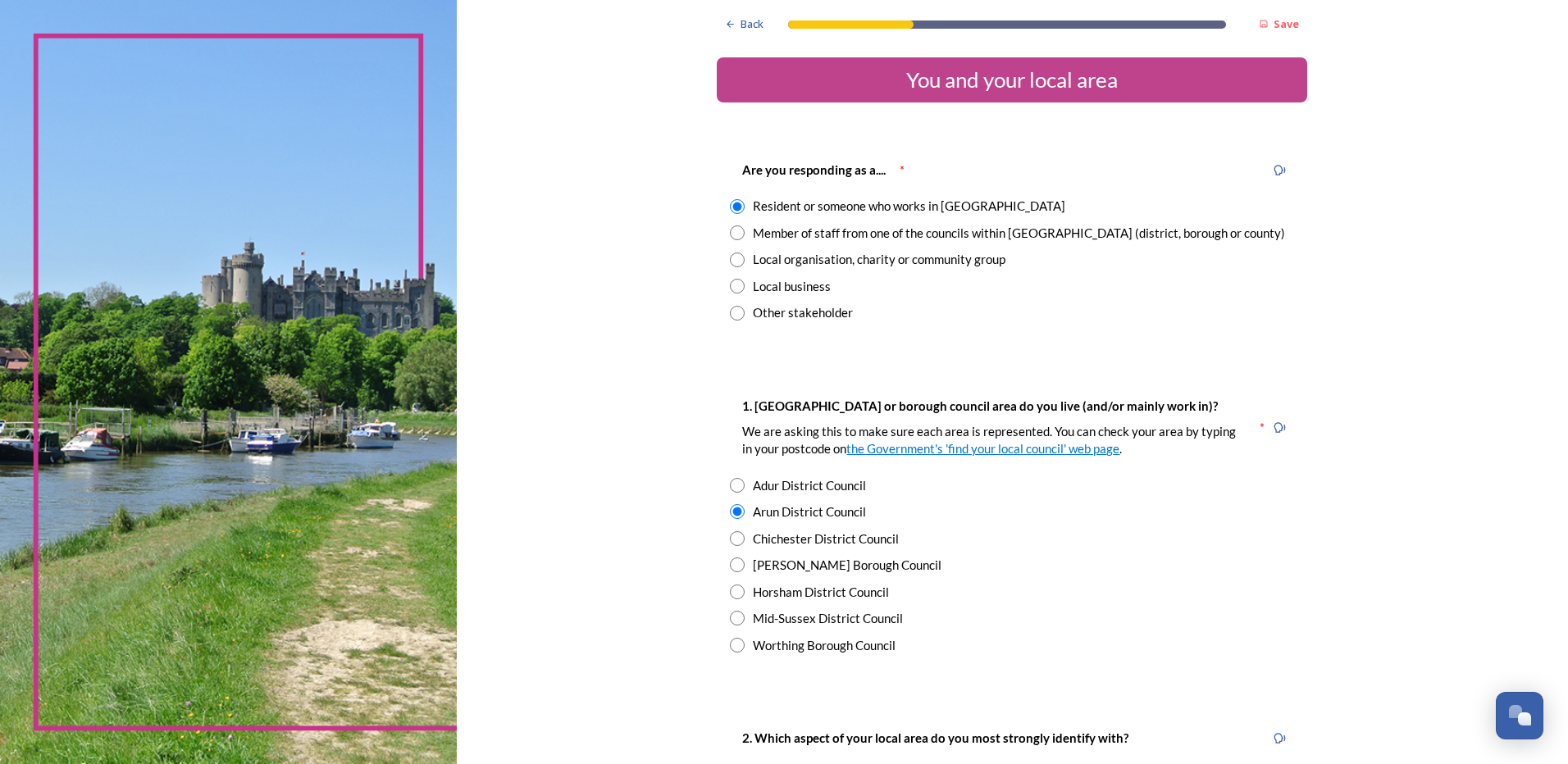
click at [802, 234] on div "Member of staff from one of the councils within [GEOGRAPHIC_DATA] (district, bo…" at bounding box center [1018, 233] width 533 height 19
radio input "false"
radio input "true"
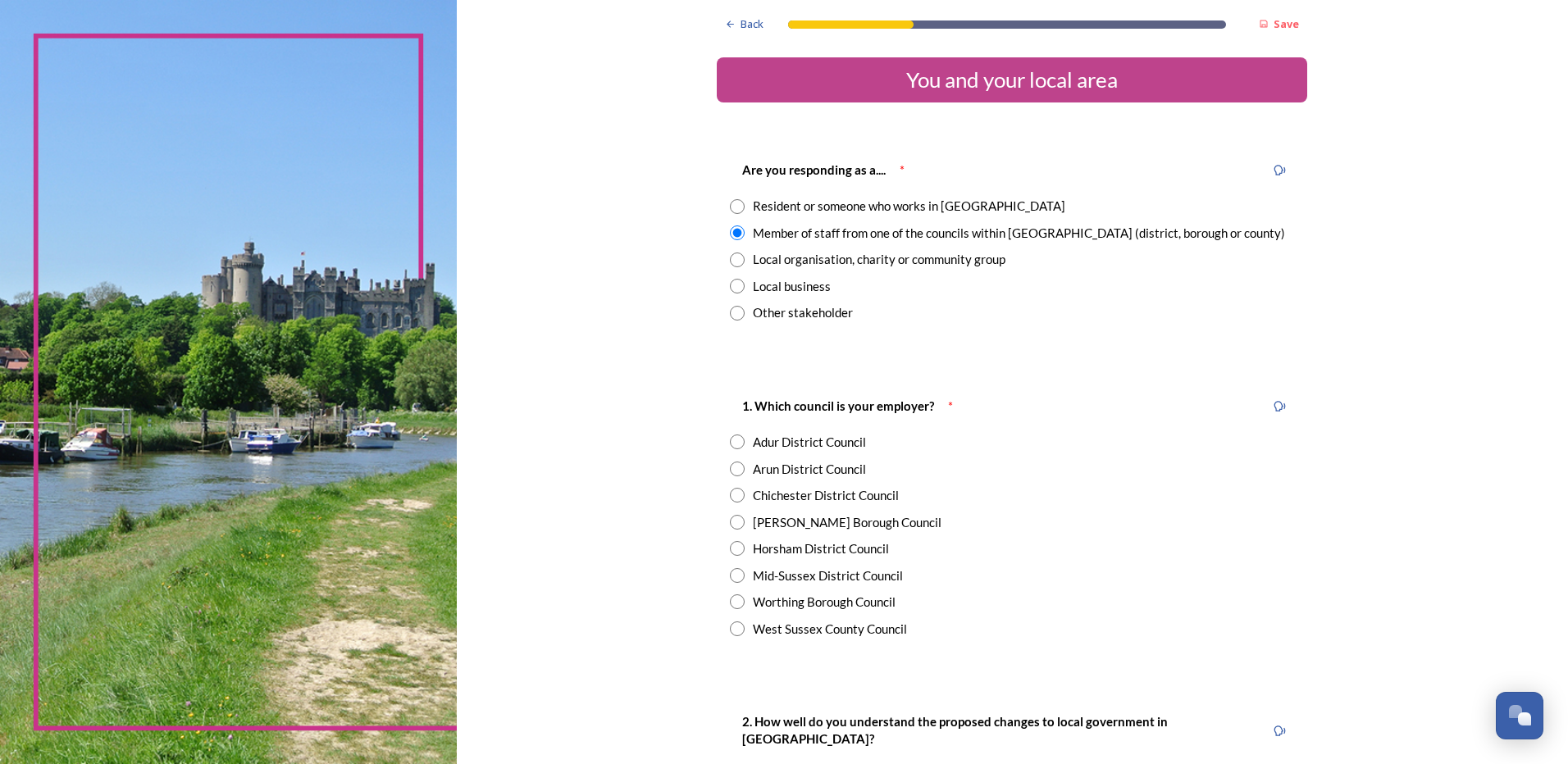
click at [743, 469] on div "Arun District Council" at bounding box center [1012, 470] width 564 height 19
radio input "true"
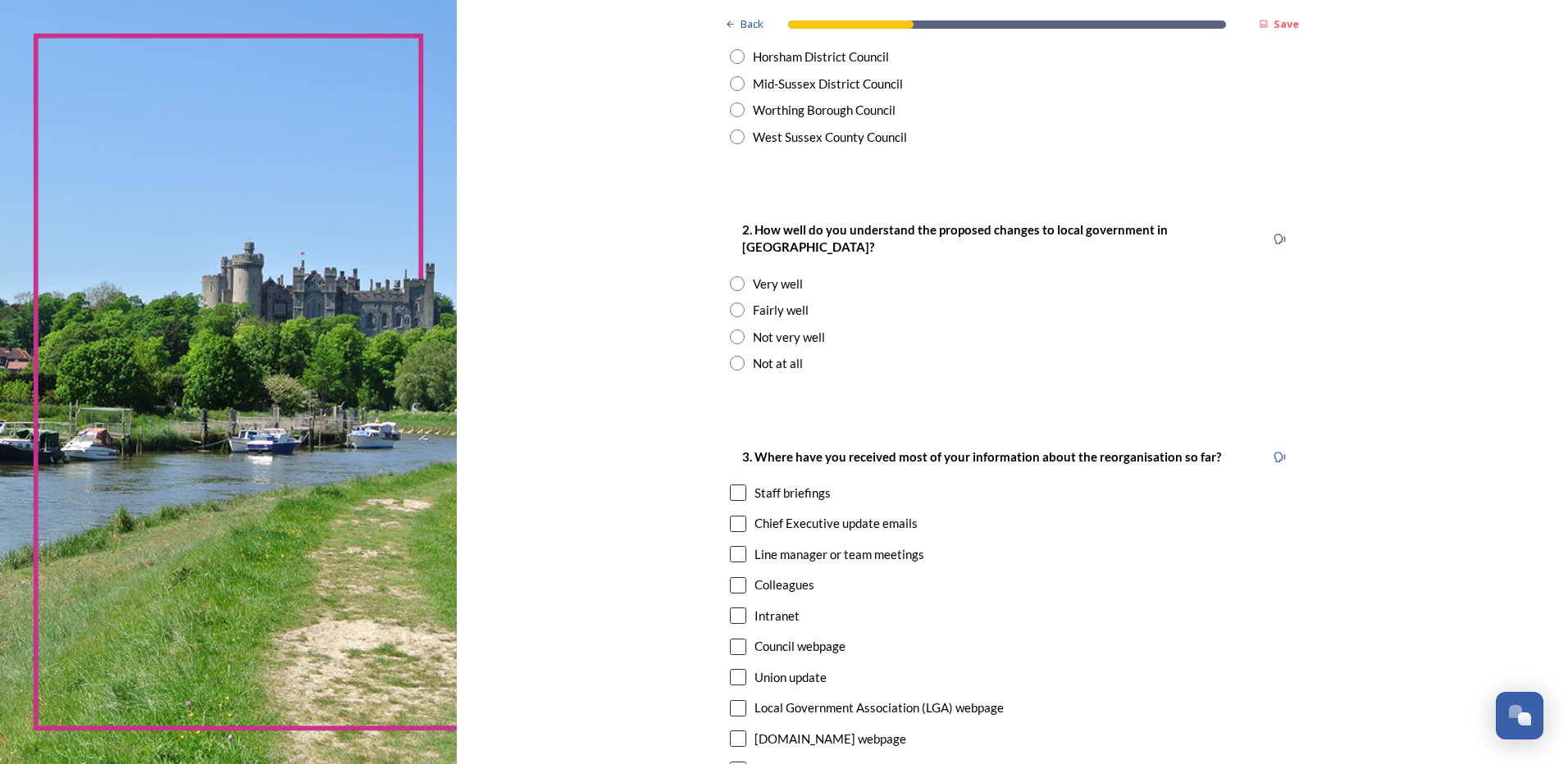
scroll to position [574, 0]
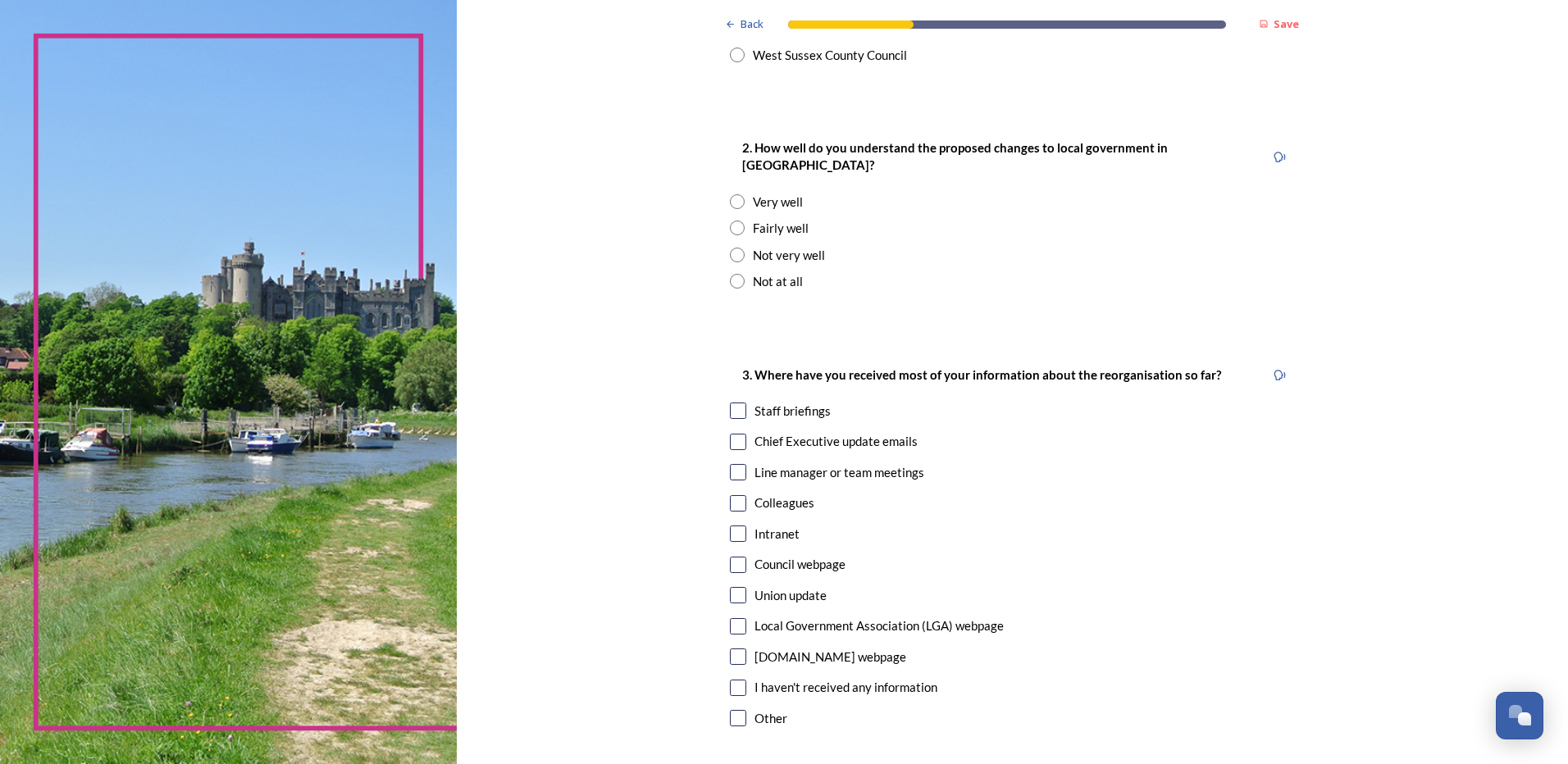
click at [730, 221] on input "radio" at bounding box center [736, 228] width 14 height 14
radio input "true"
click at [736, 403] on input "checkbox" at bounding box center [737, 411] width 16 height 16
checkbox input "true"
click at [737, 433] on input "checkbox" at bounding box center [737, 441] width 16 height 16
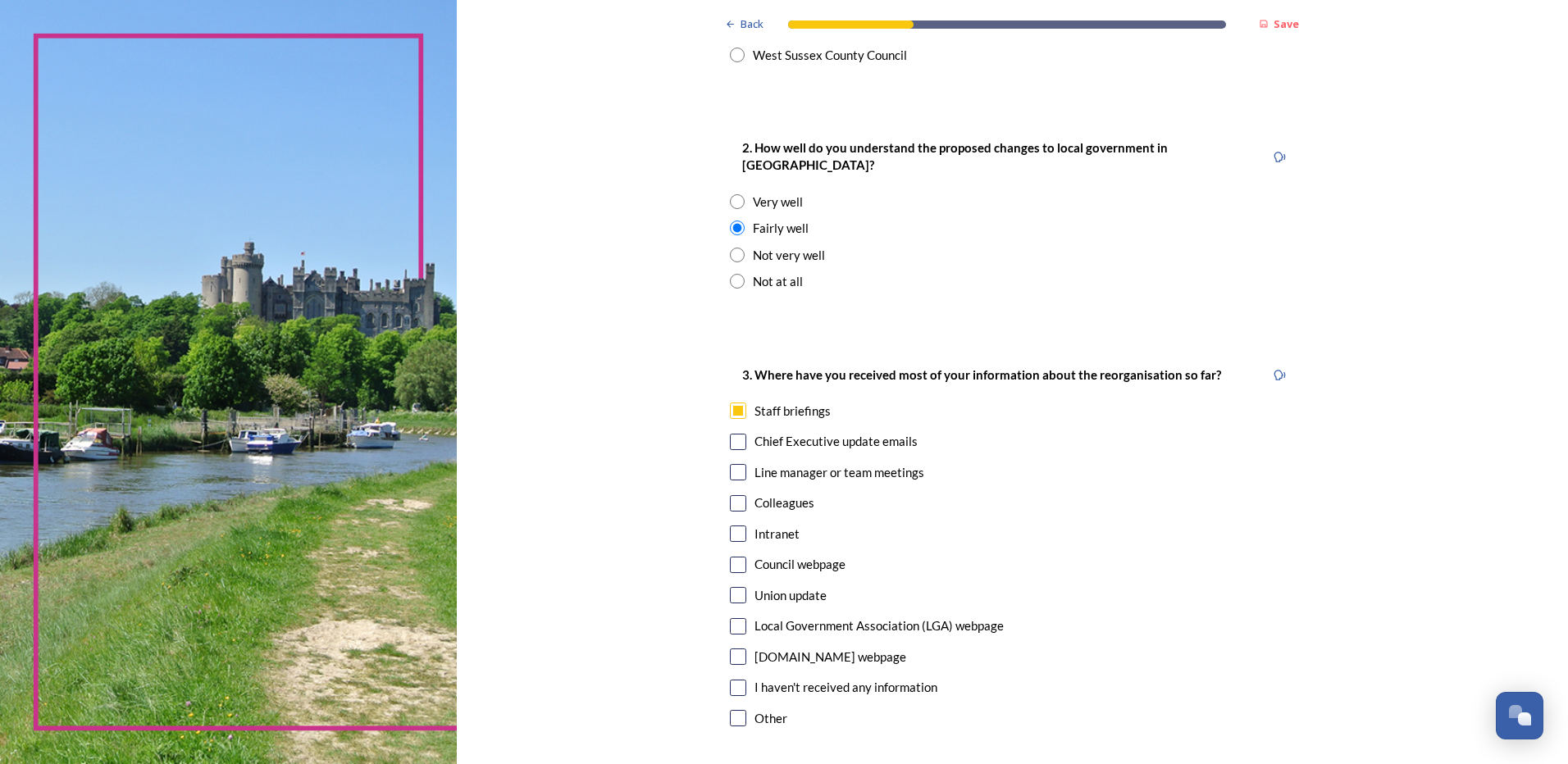
checkbox input "true"
click at [1188, 533] on div "3. Where have you received most of your information about the reorganisation so…" at bounding box center [1012, 549] width 591 height 400
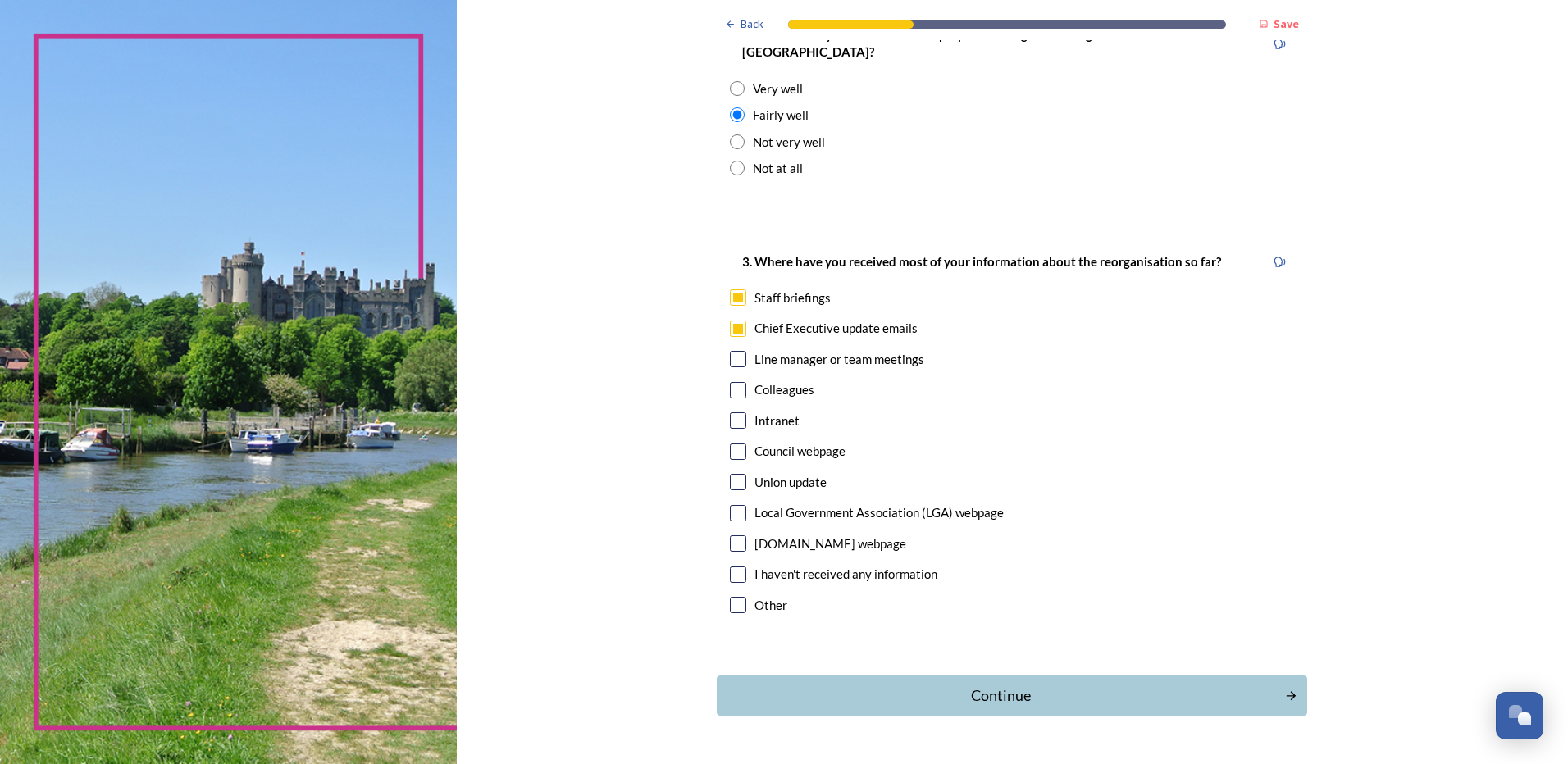
scroll to position [716, 0]
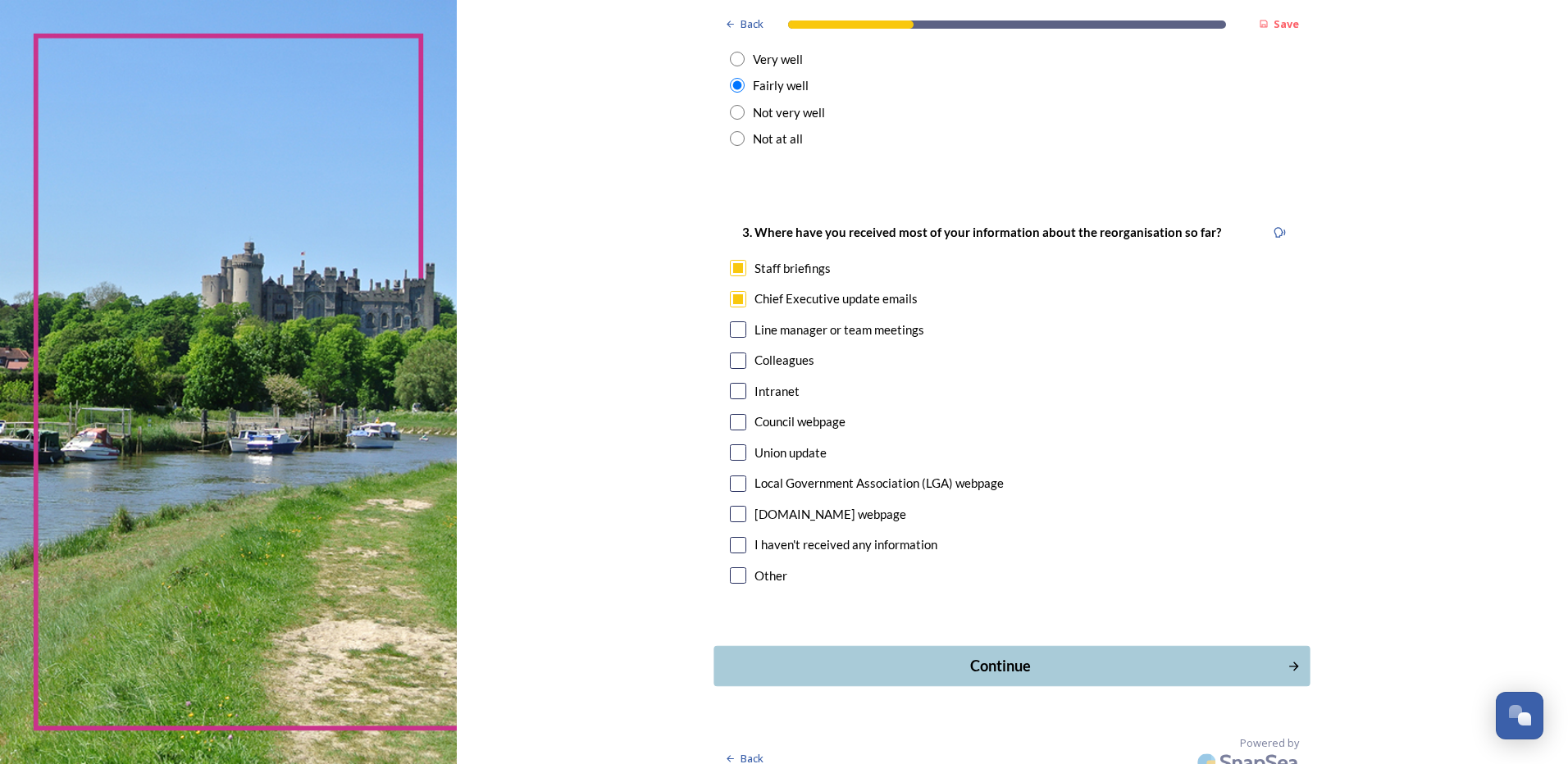
click at [981, 655] on div "Continue" at bounding box center [1000, 666] width 555 height 22
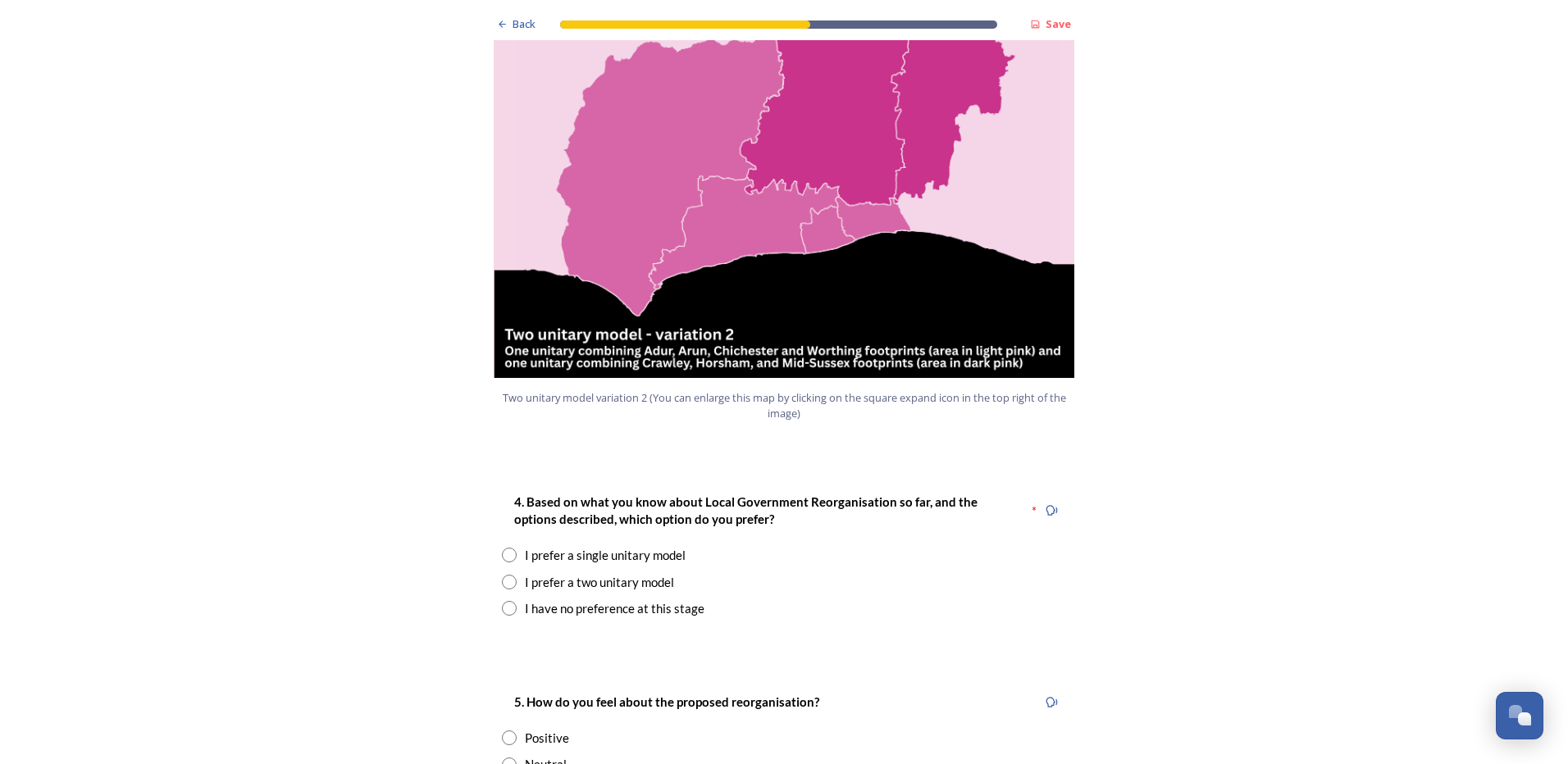
scroll to position [1804, 0]
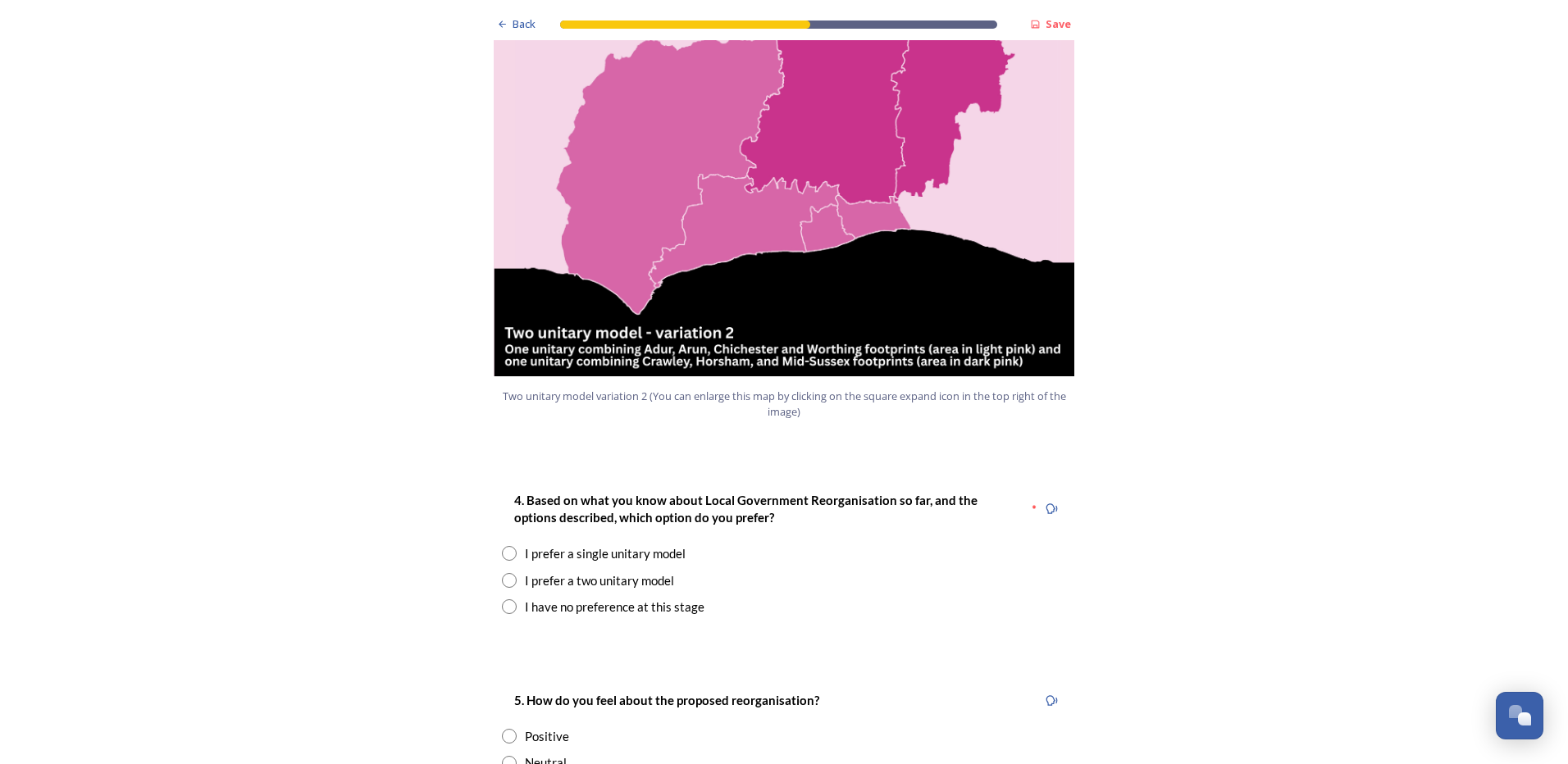
click at [506, 573] on input "radio" at bounding box center [509, 580] width 14 height 14
radio input "true"
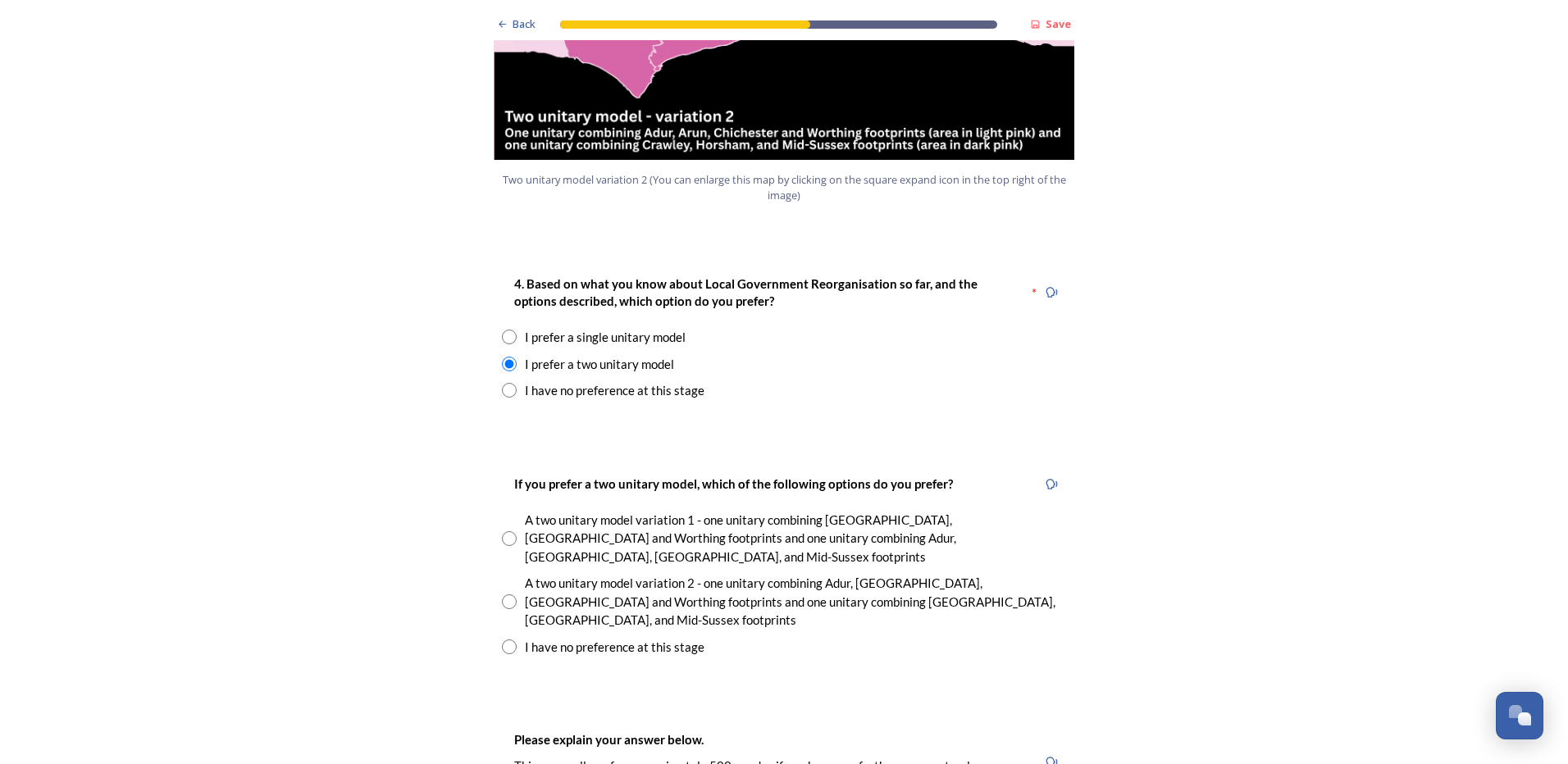
scroll to position [2050, 0]
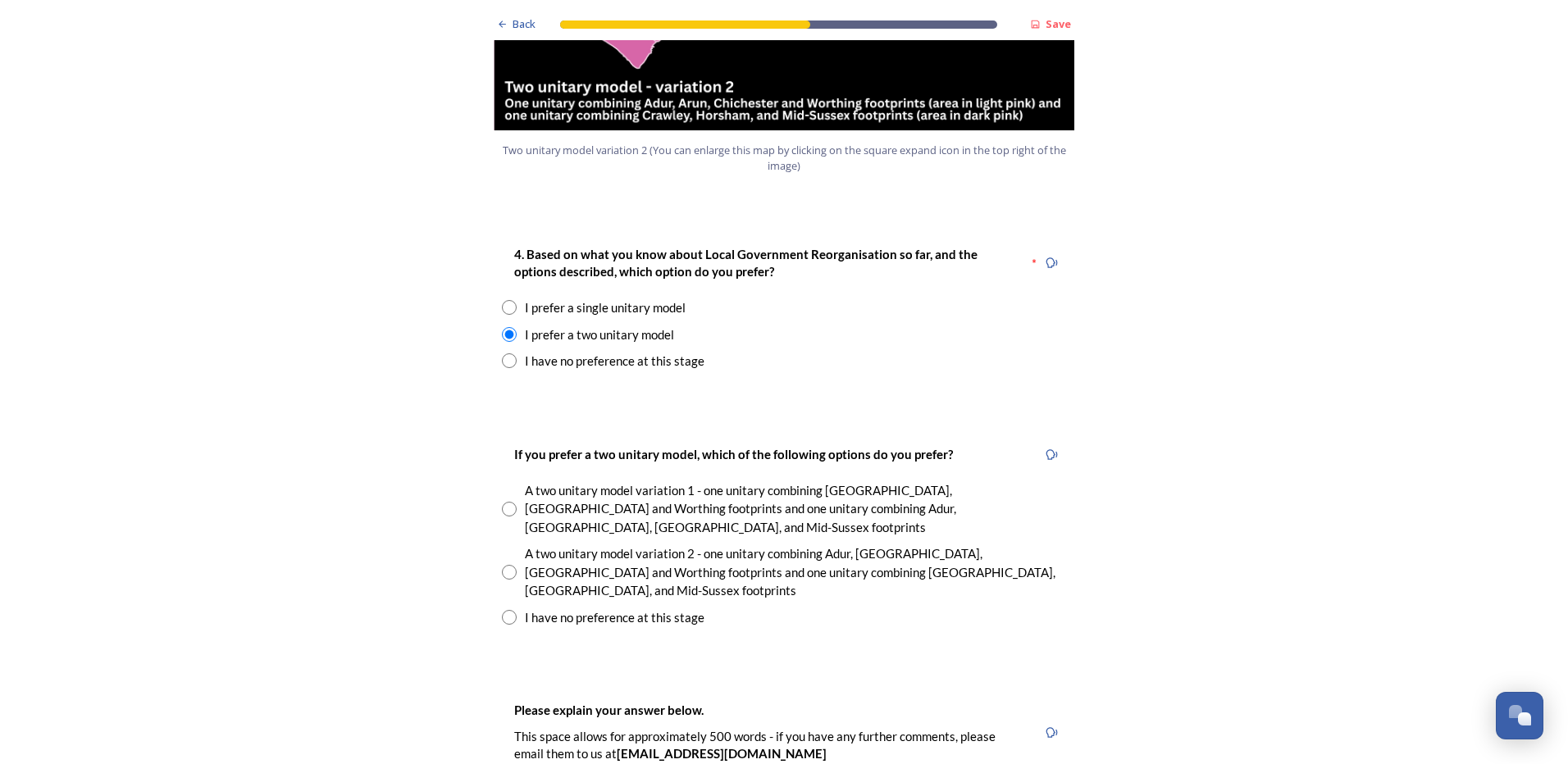
click at [508, 565] on input "radio" at bounding box center [509, 572] width 14 height 14
radio input "true"
click at [1199, 487] on div "Back Save Prioritising future services As explained on our Shaping [GEOGRAPHIC_…" at bounding box center [784, 746] width 1568 height 5592
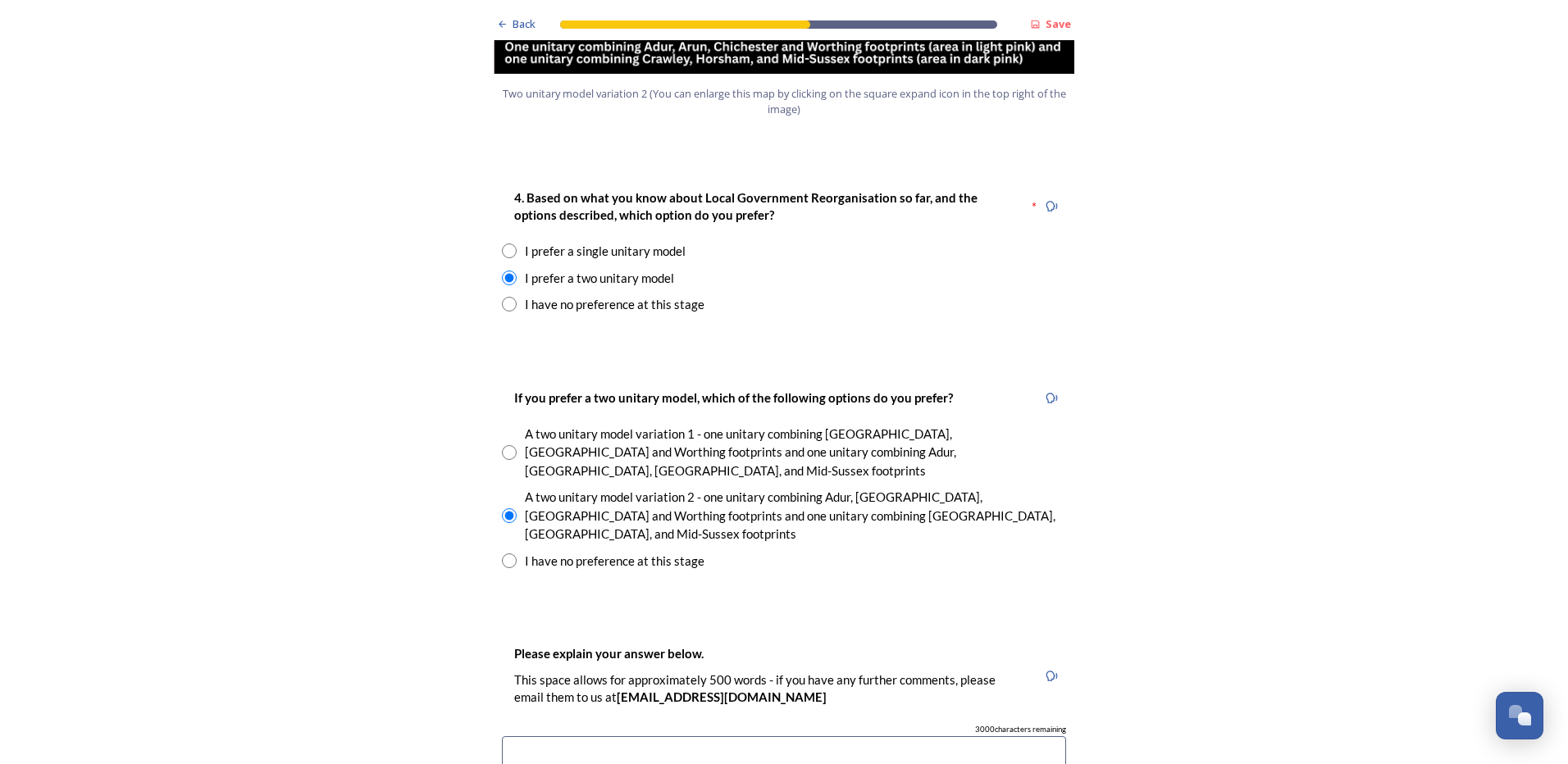
scroll to position [2215, 0]
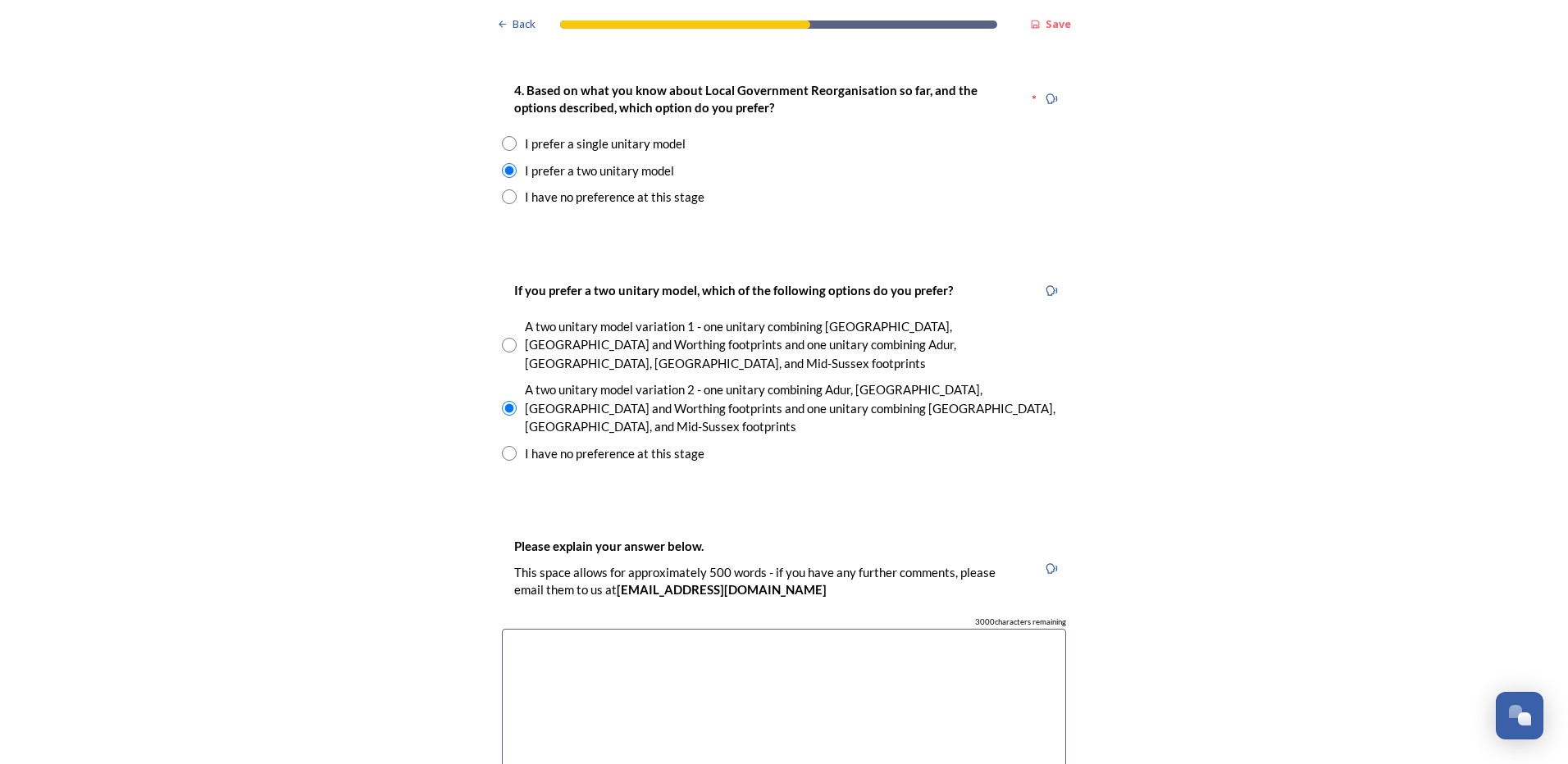
click at [749, 629] on textarea at bounding box center [784, 721] width 564 height 185
type textarea "I"
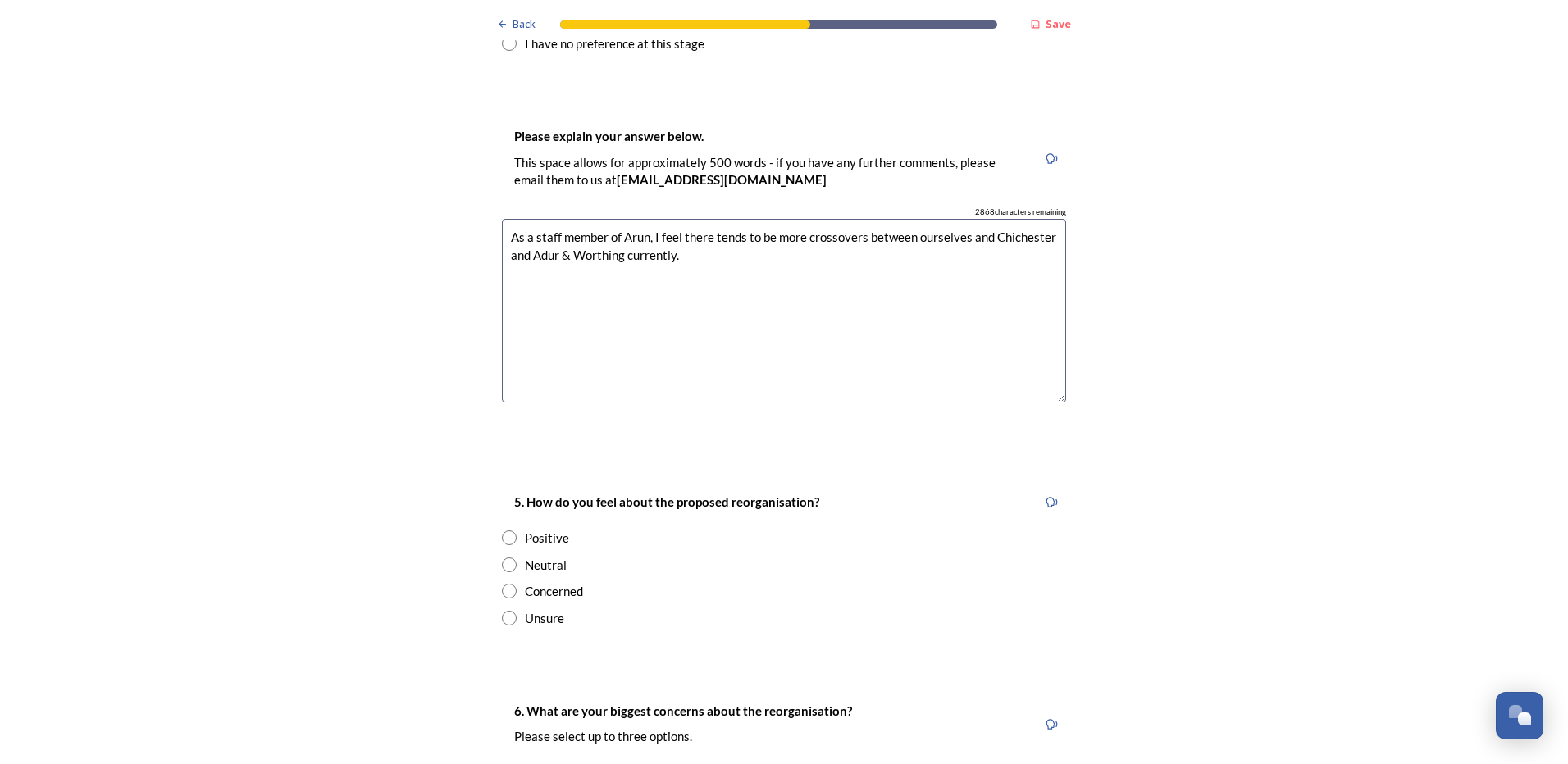
scroll to position [2706, 0]
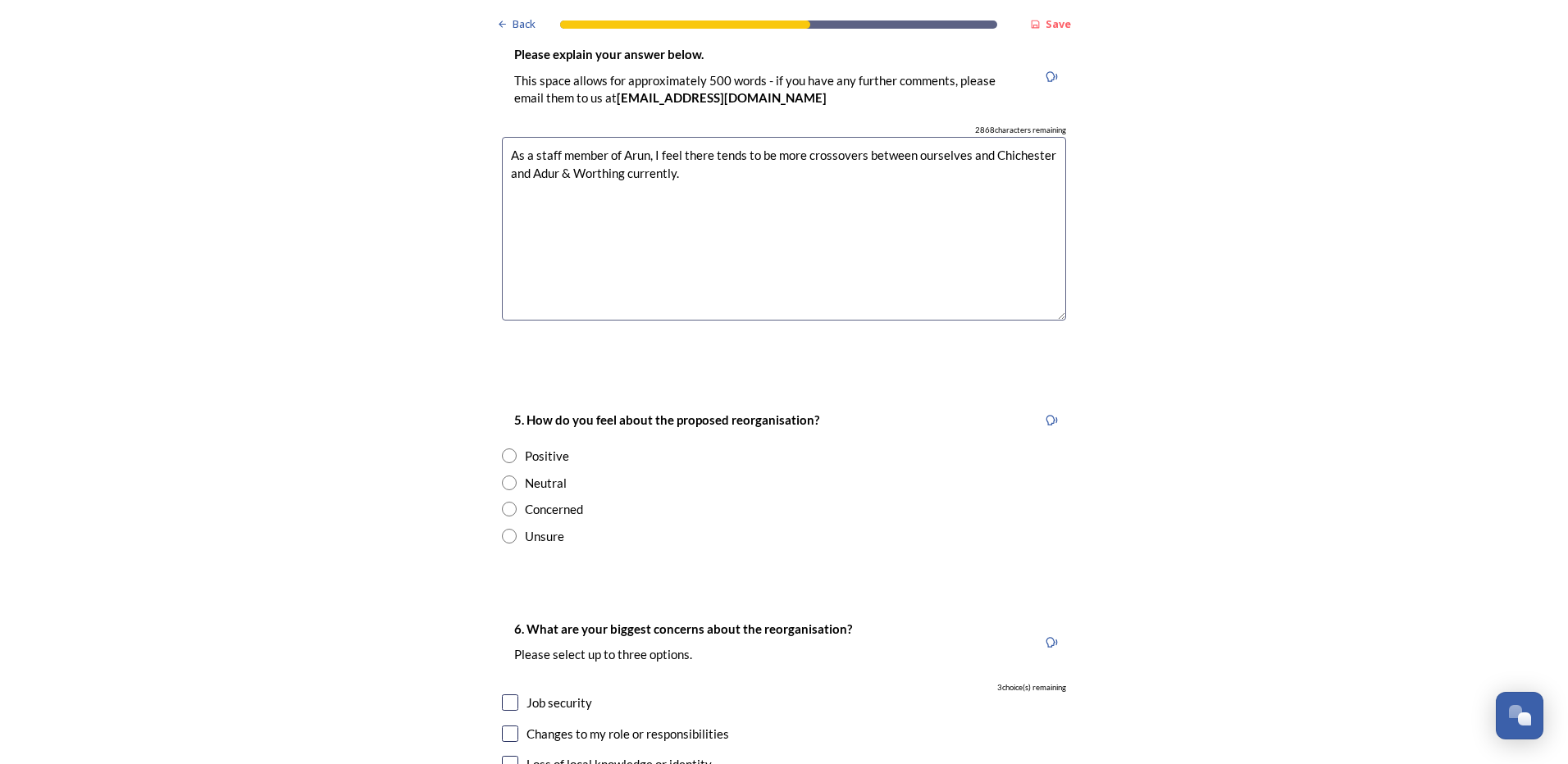
type textarea "As a staff member of Arun, I feel there tends to be more crossovers between our…"
click at [506, 475] on input "radio" at bounding box center [509, 482] width 14 height 14
radio input "true"
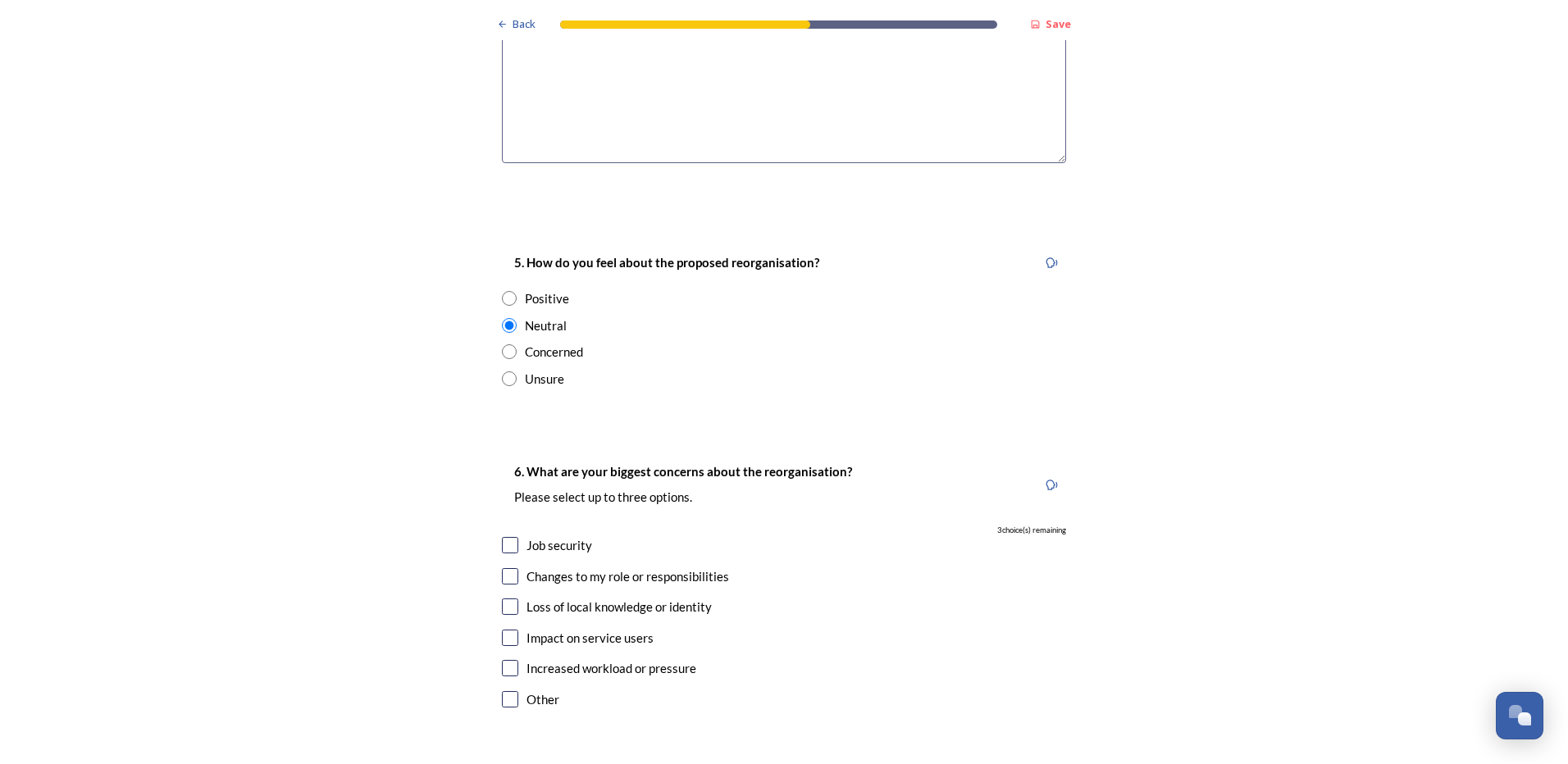
scroll to position [2870, 0]
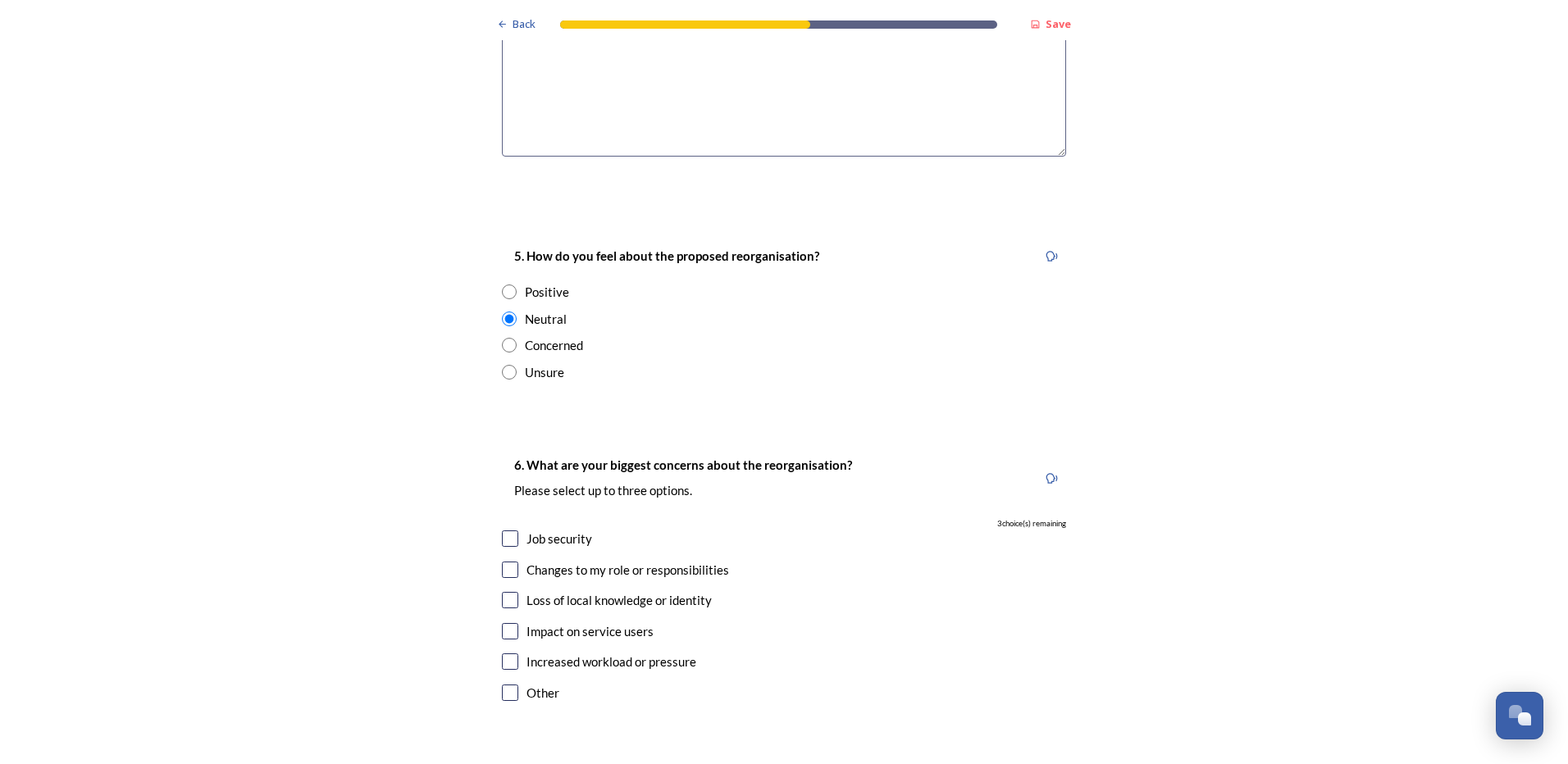
click at [505, 531] on input "checkbox" at bounding box center [510, 538] width 16 height 16
checkbox input "true"
click at [509, 562] on input "checkbox" at bounding box center [510, 570] width 16 height 16
checkbox input "true"
click at [773, 619] on div "6. What are your biggest concerns about the reorganisation? Please select up to…" at bounding box center [784, 581] width 591 height 284
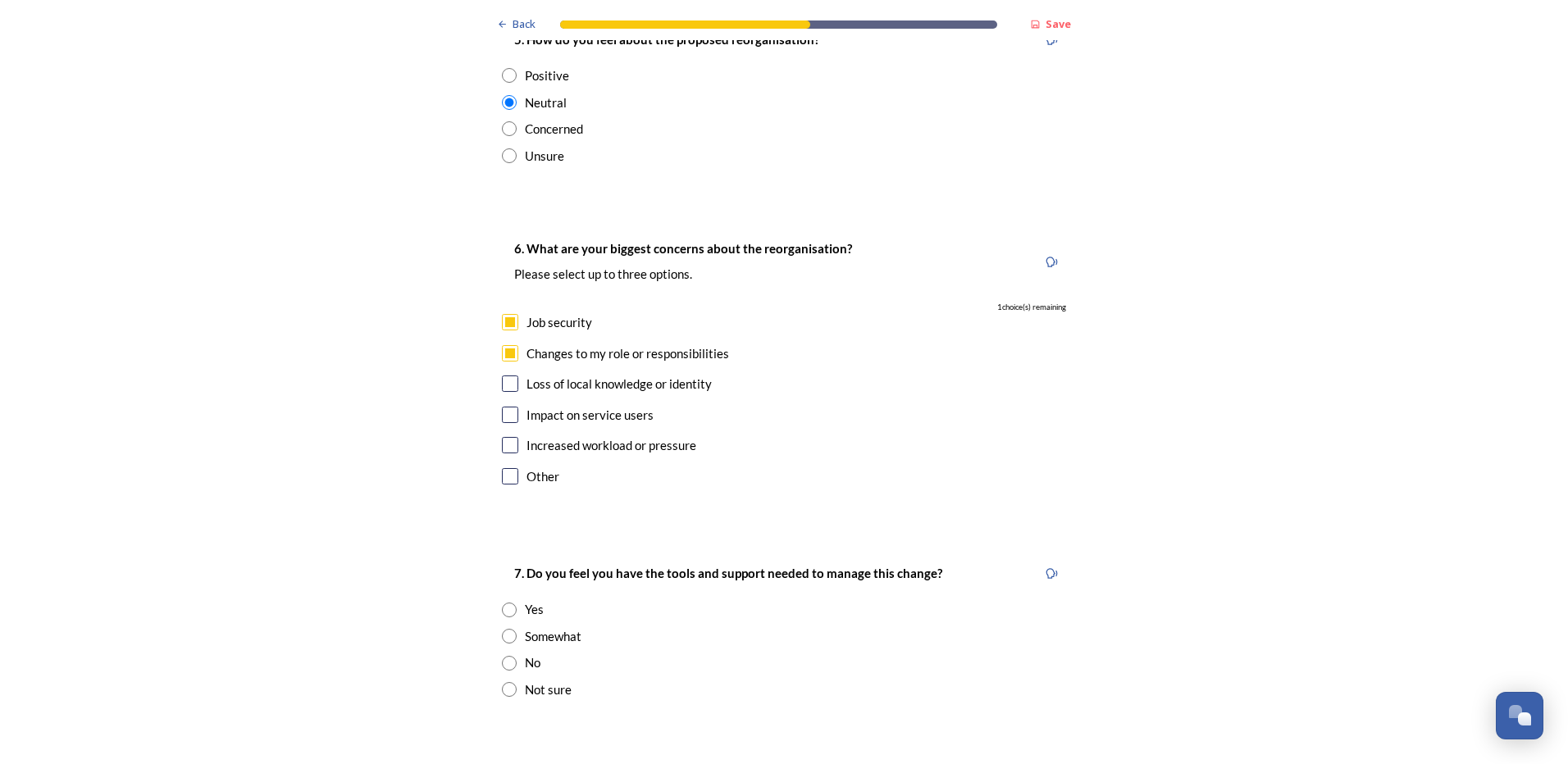
scroll to position [3117, 0]
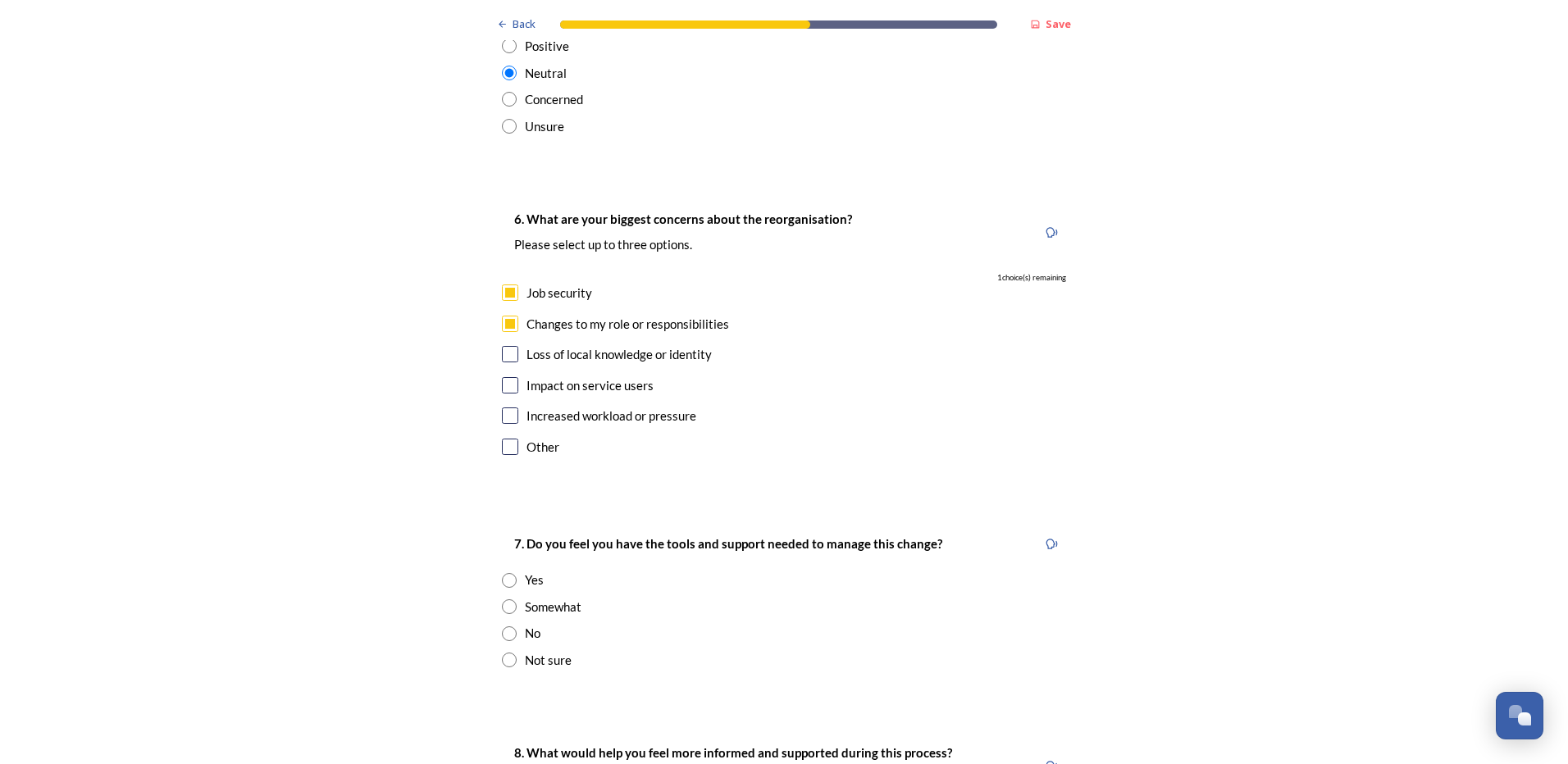
click at [505, 653] on input "radio" at bounding box center [509, 659] width 14 height 14
radio input "true"
click at [669, 596] on div "7. Do you feel you have the tools and support needed to manage this change? Yes…" at bounding box center [784, 601] width 591 height 168
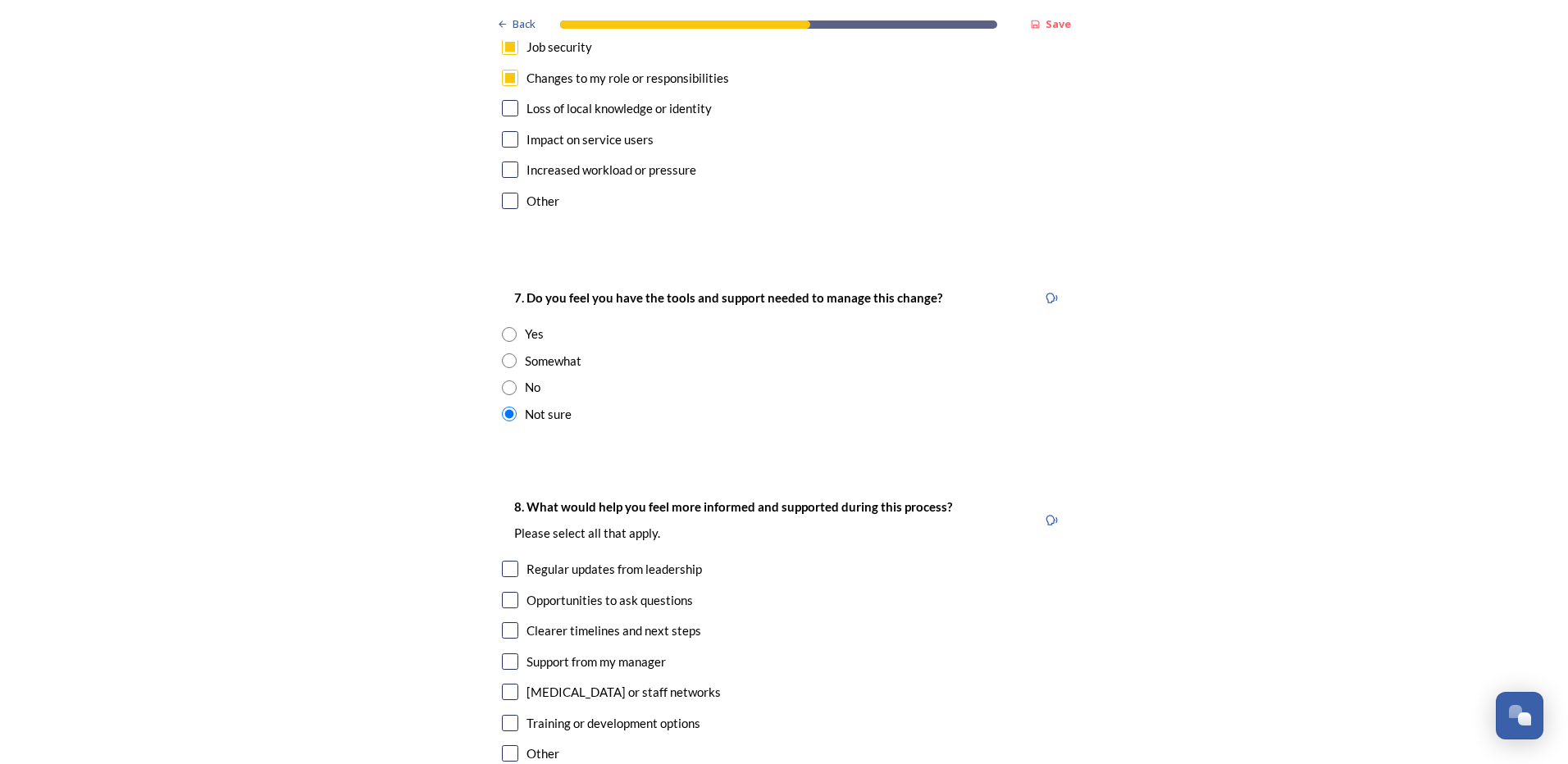
scroll to position [3445, 0]
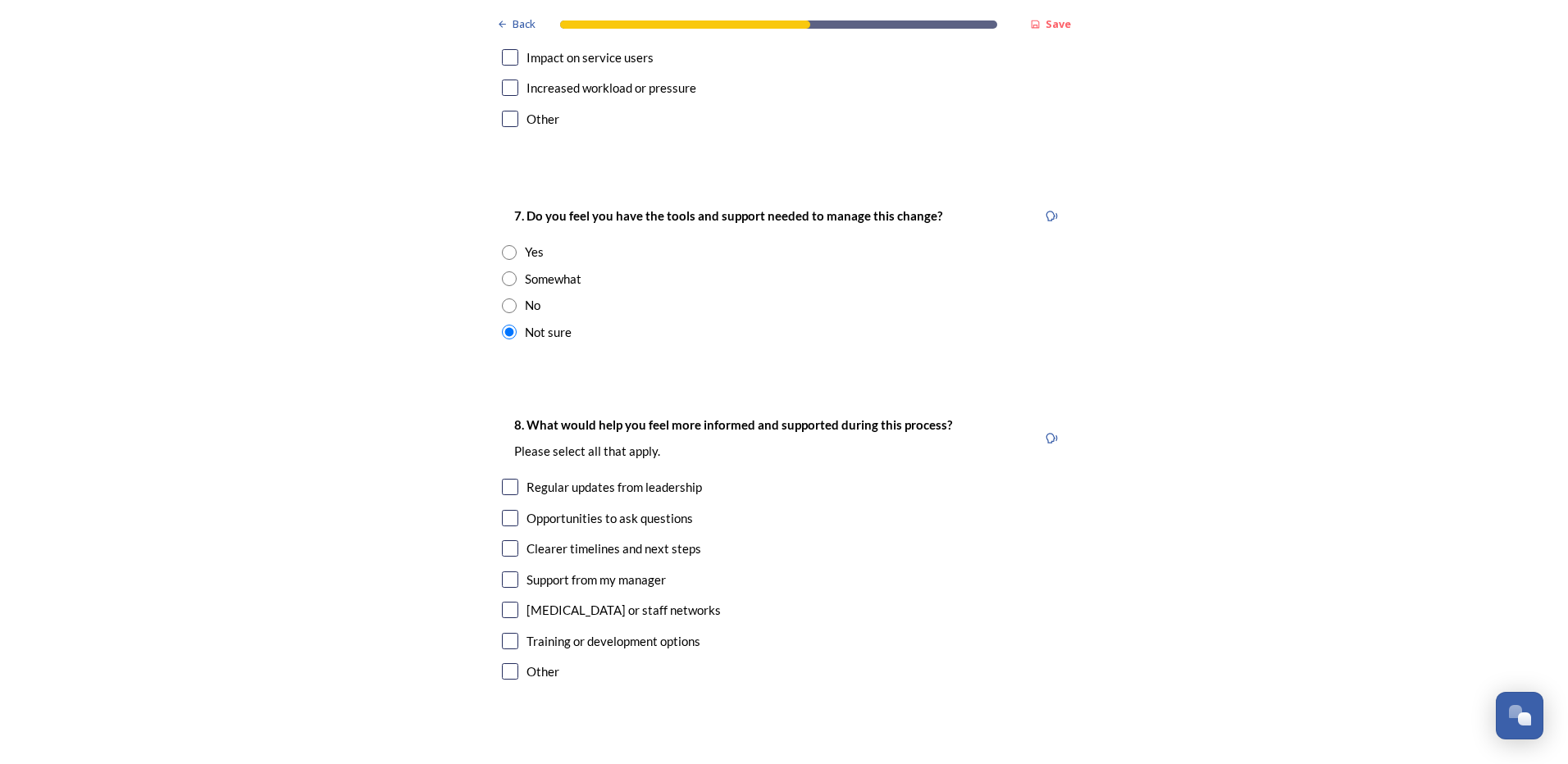
click at [504, 540] on input "checkbox" at bounding box center [510, 548] width 16 height 16
checkbox input "true"
click at [799, 567] on div "8. What would help you feel more informed and supported during this process? Pl…" at bounding box center [784, 550] width 591 height 303
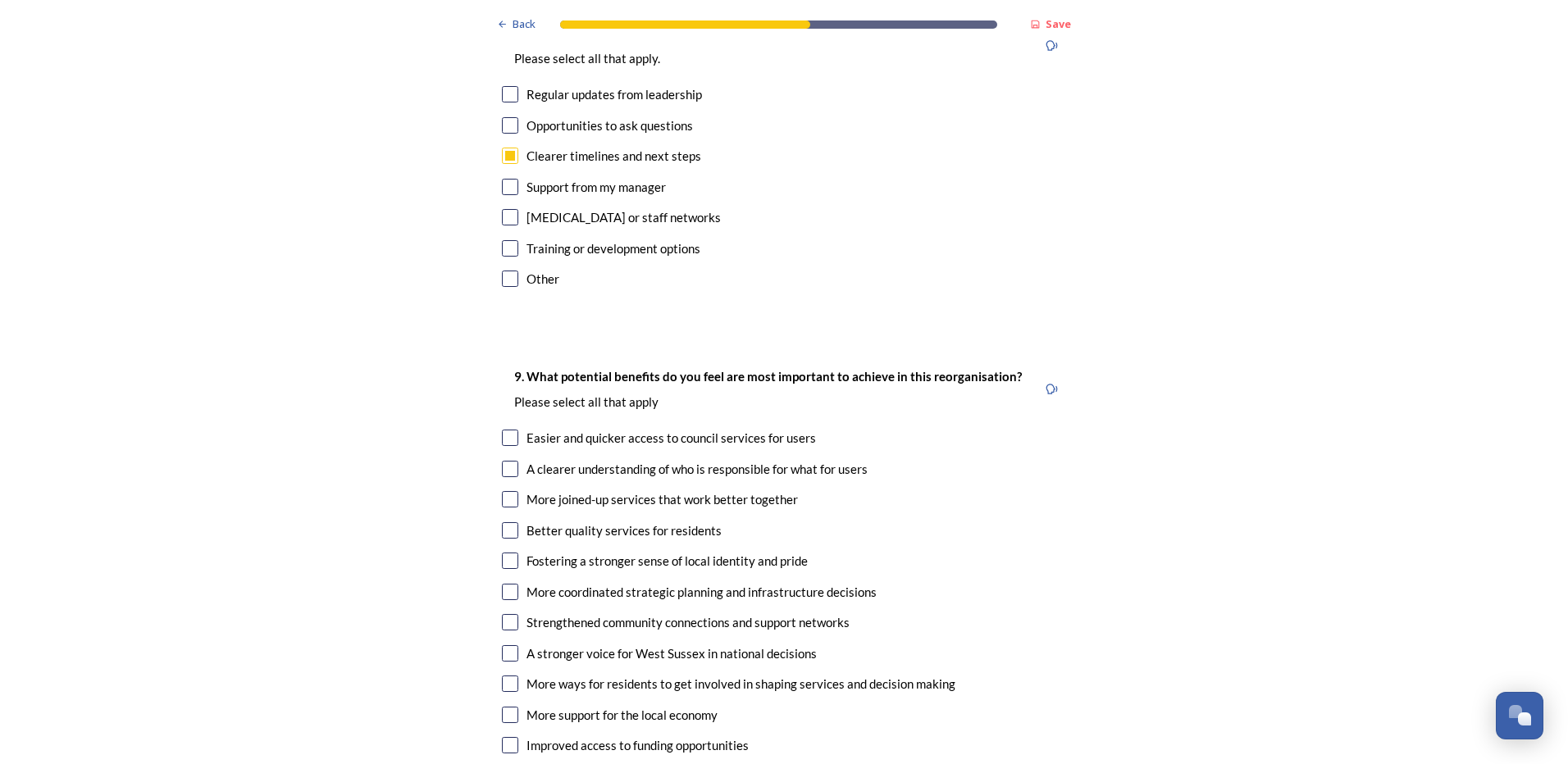
scroll to position [3855, 0]
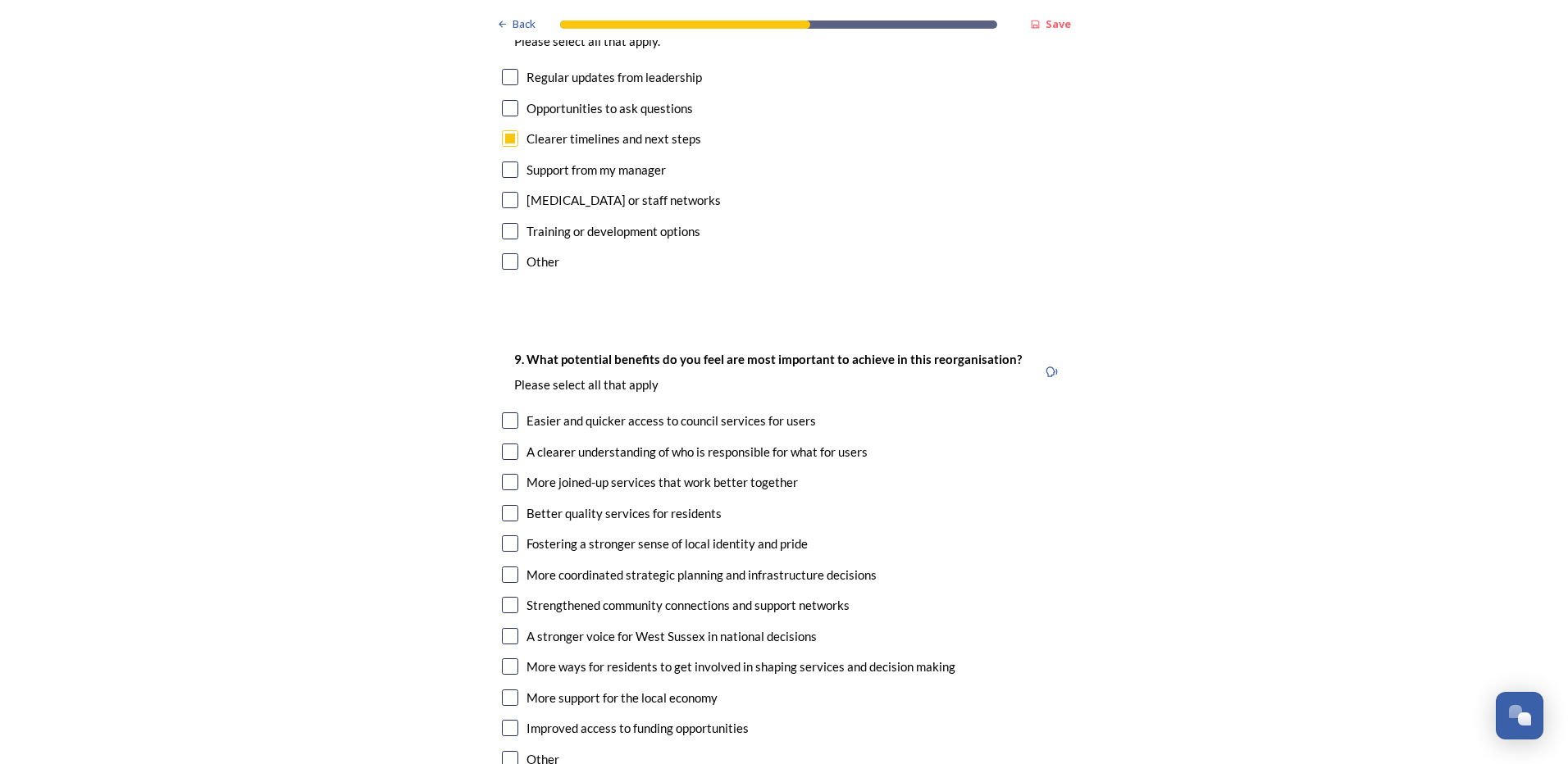
click at [502, 444] on input "checkbox" at bounding box center [510, 452] width 16 height 16
checkbox input "true"
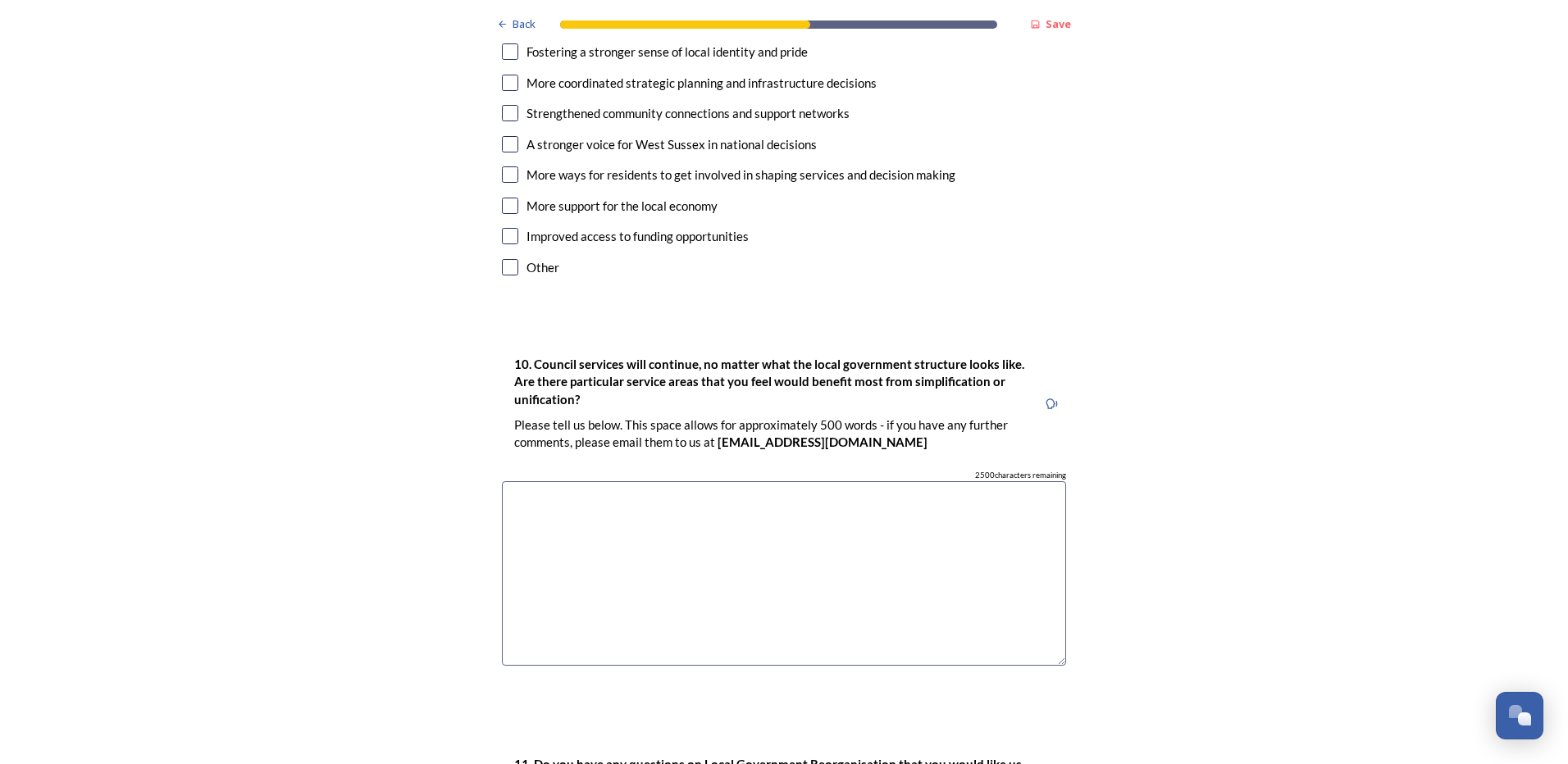
scroll to position [4265, 0]
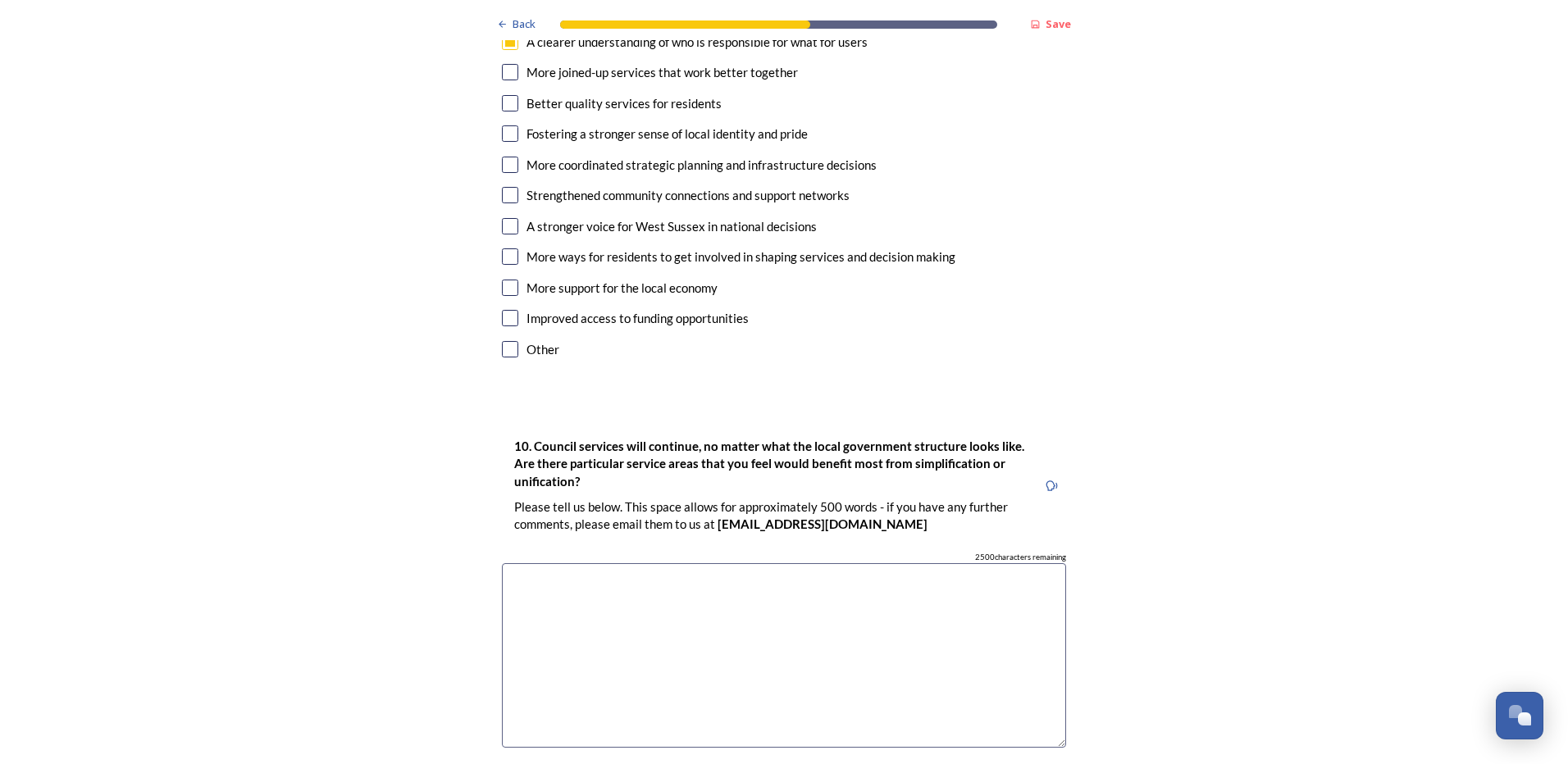
click at [760, 563] on textarea at bounding box center [784, 655] width 564 height 185
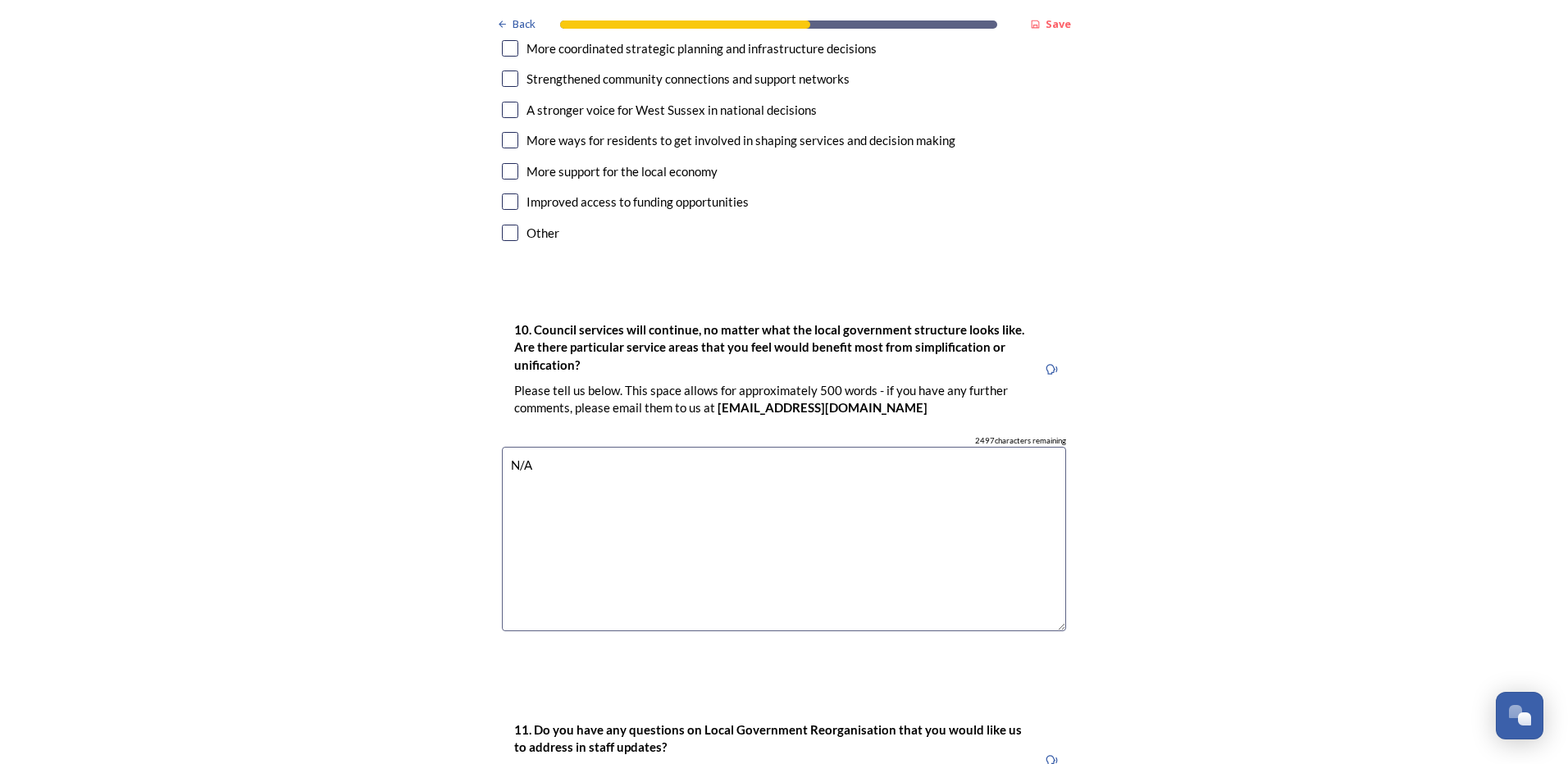
scroll to position [4675, 0]
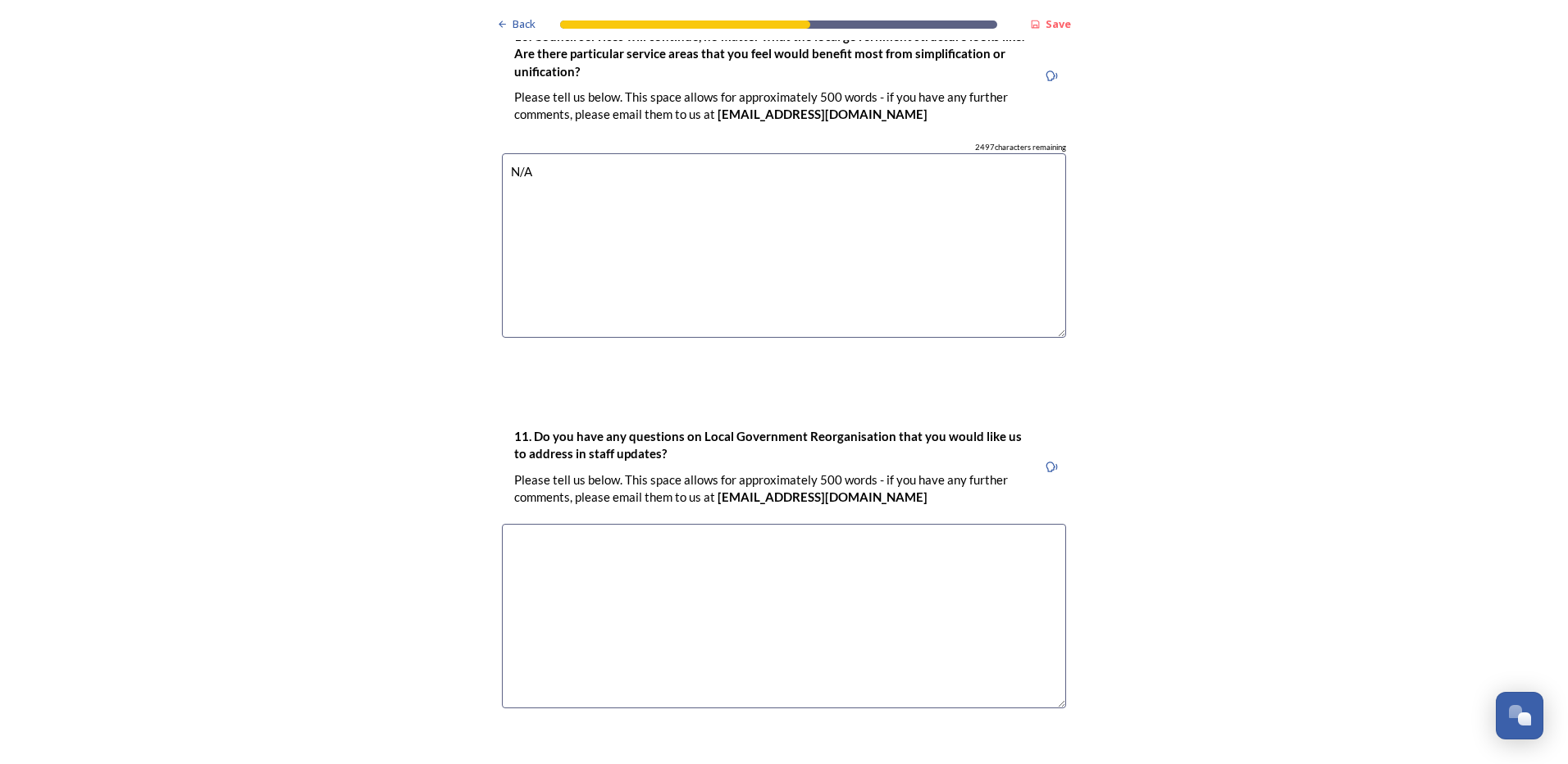
type textarea "N/A"
click at [694, 524] on textarea at bounding box center [784, 616] width 564 height 185
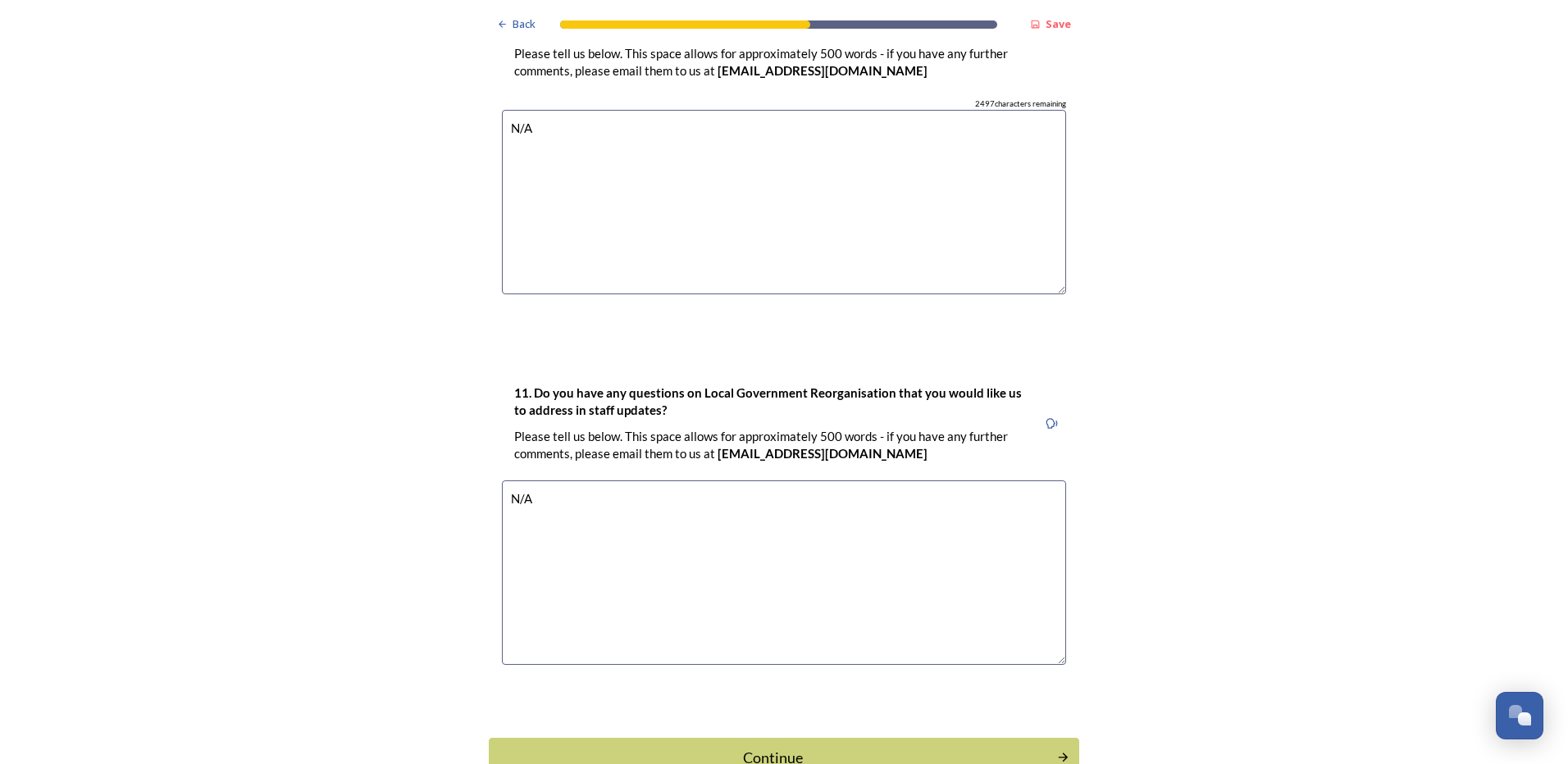
scroll to position [4742, 0]
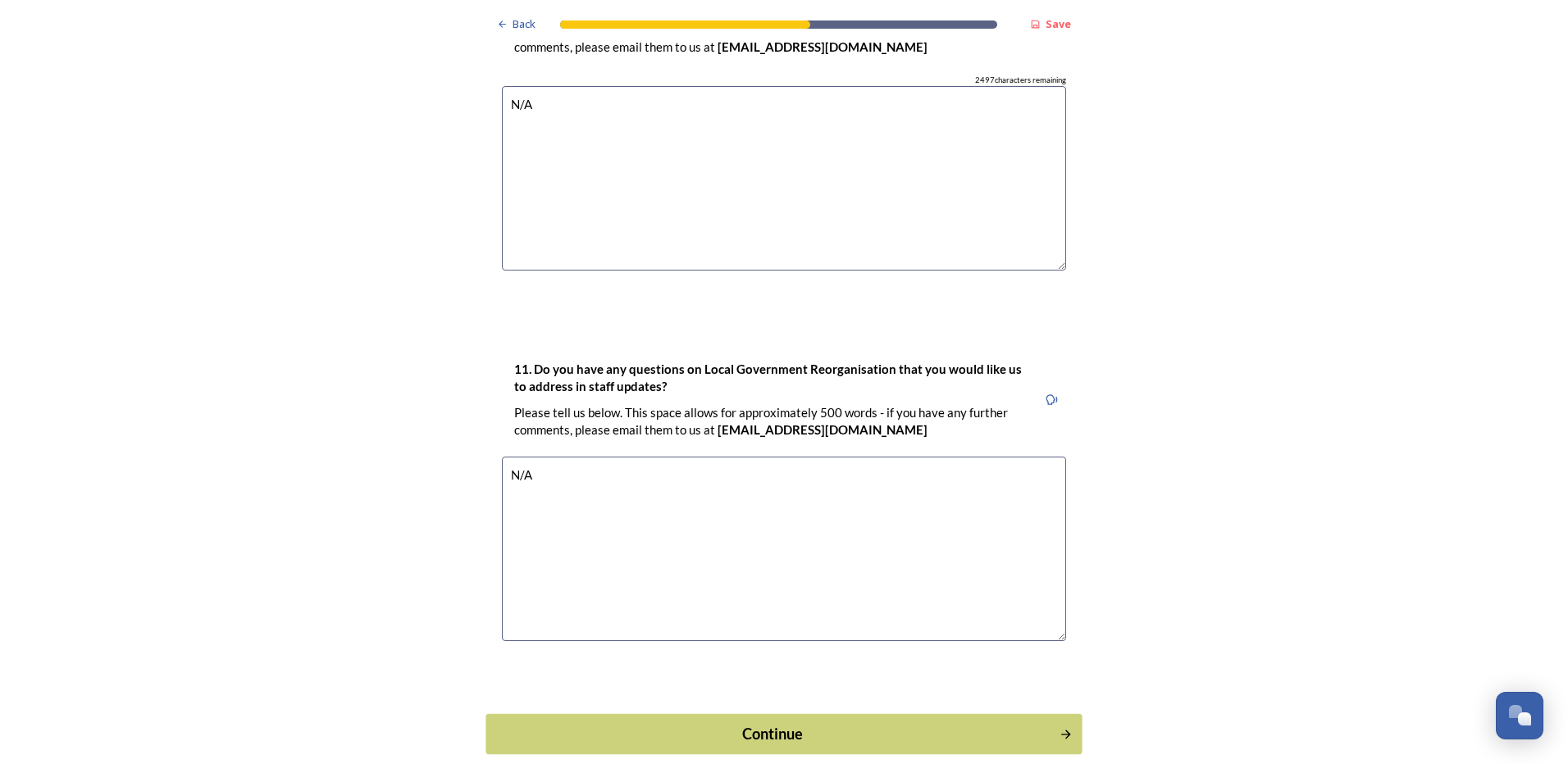
type textarea "N/A"
click at [764, 723] on div "Continue" at bounding box center [773, 734] width 555 height 22
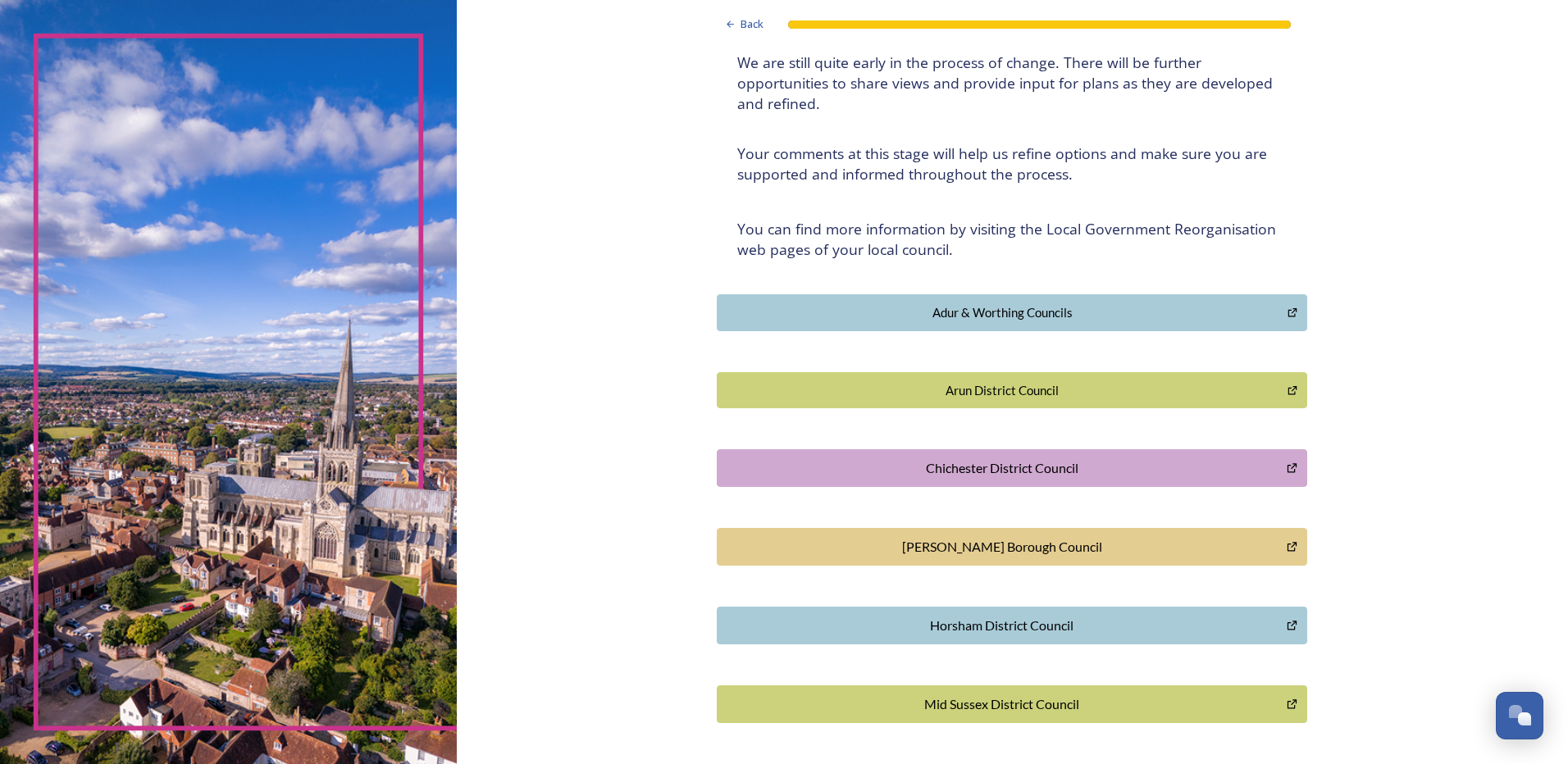
scroll to position [0, 0]
